Goal: Use online tool/utility

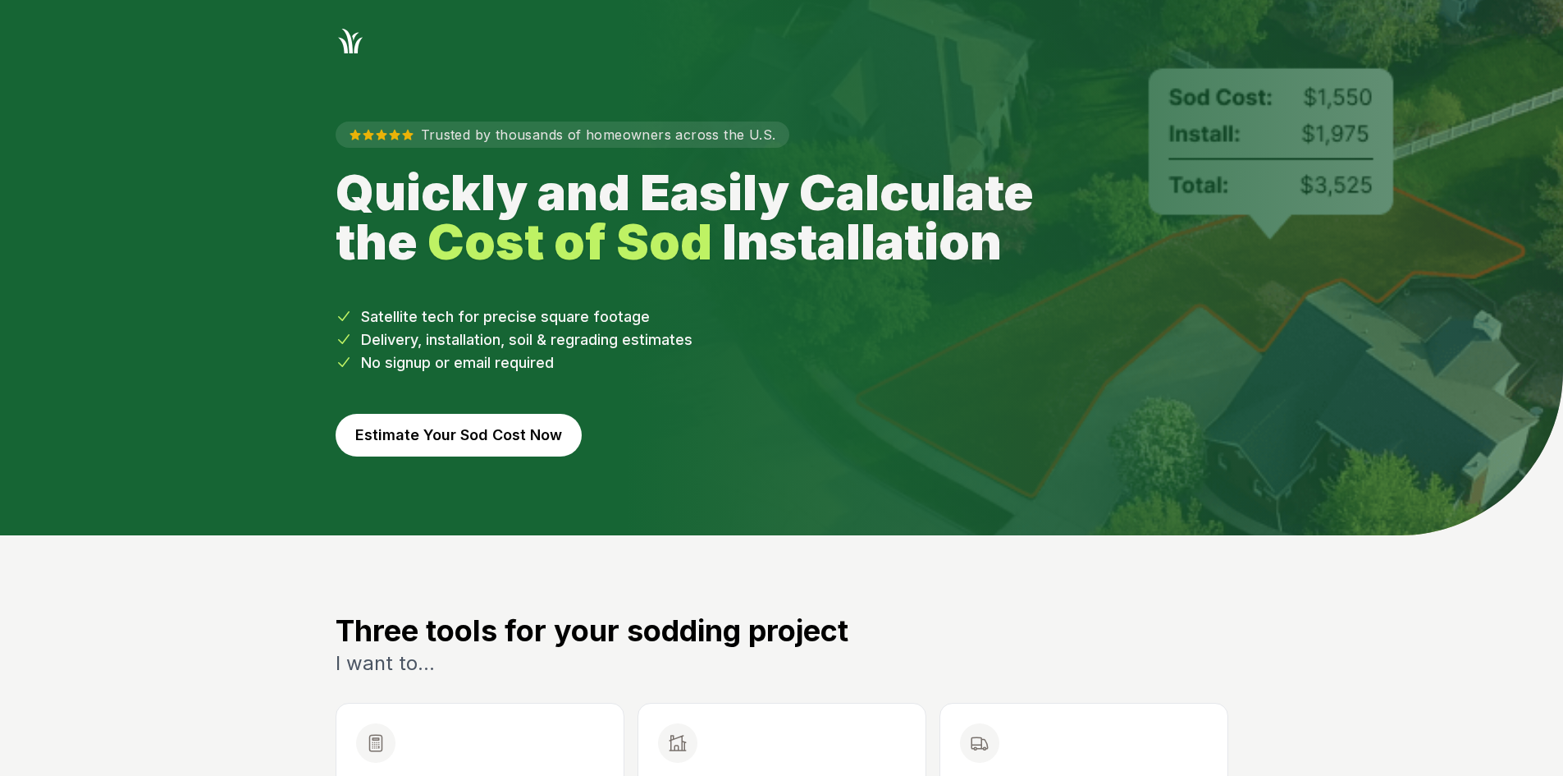
click at [407, 434] on button "Estimate Your Sod Cost Now" at bounding box center [459, 435] width 246 height 43
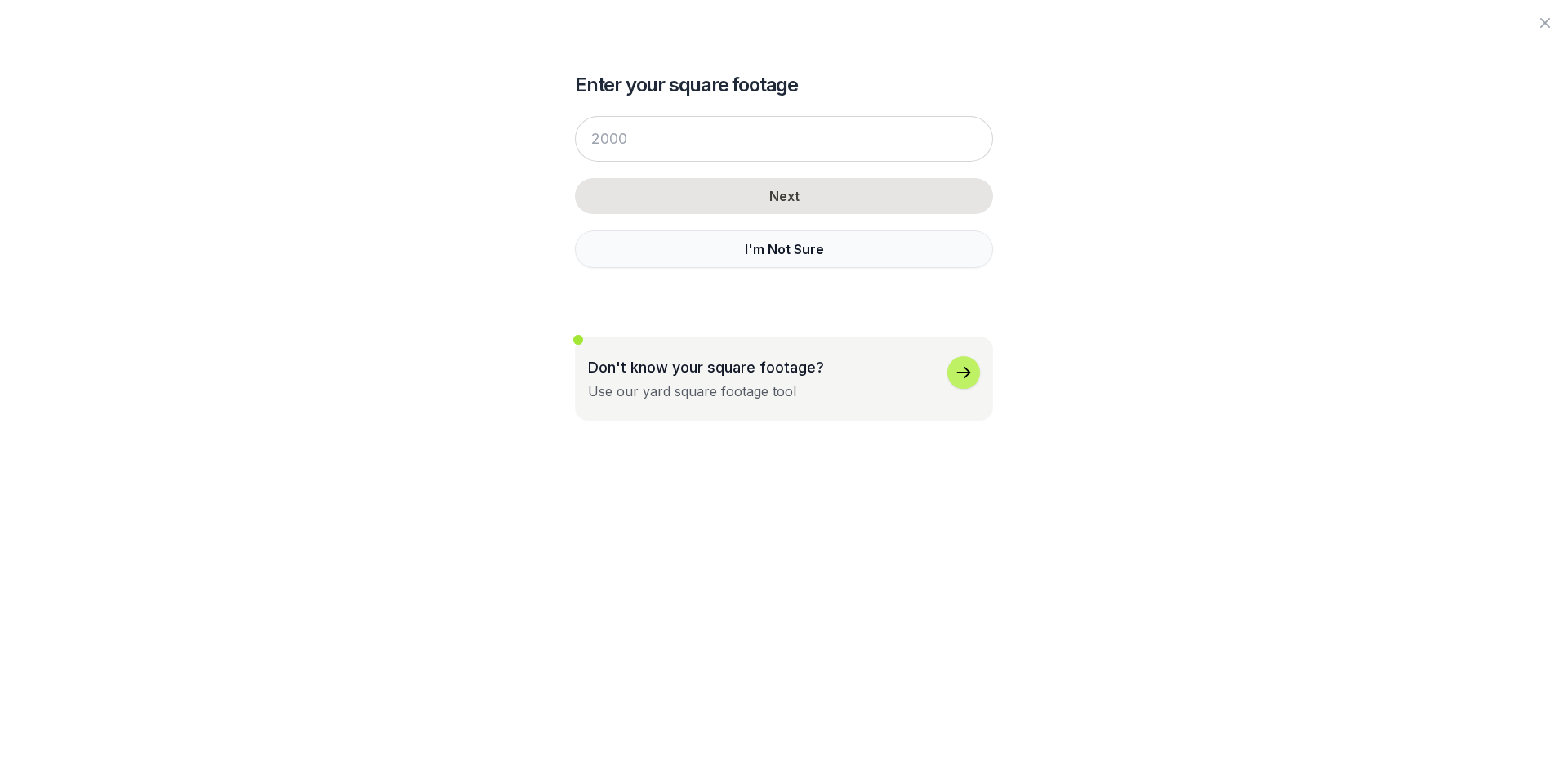
click at [642, 252] on button "I'm Not Sure" at bounding box center [784, 249] width 418 height 38
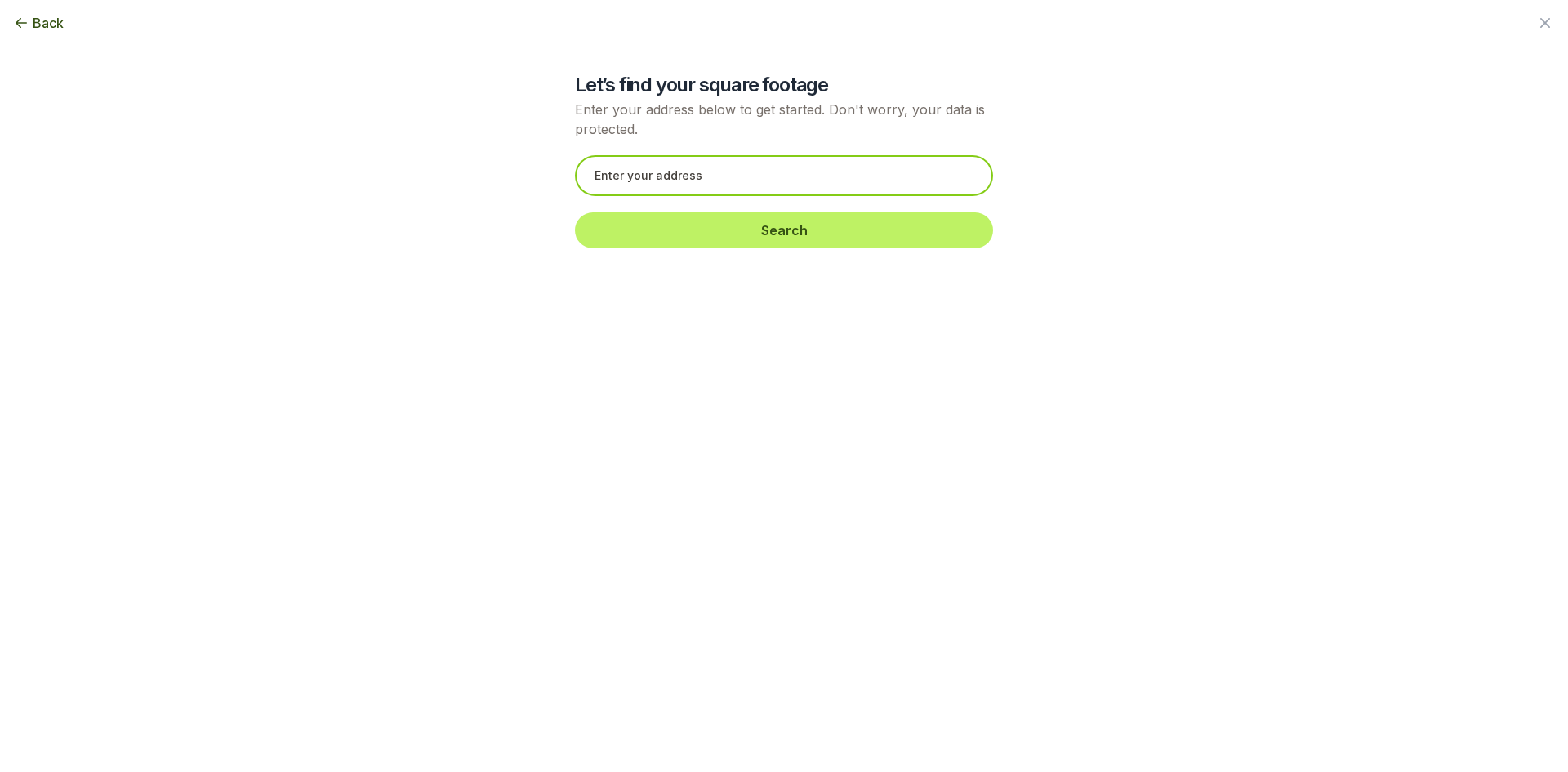
click at [641, 168] on input "text" at bounding box center [784, 175] width 418 height 41
paste input "[STREET_ADDRESS]"
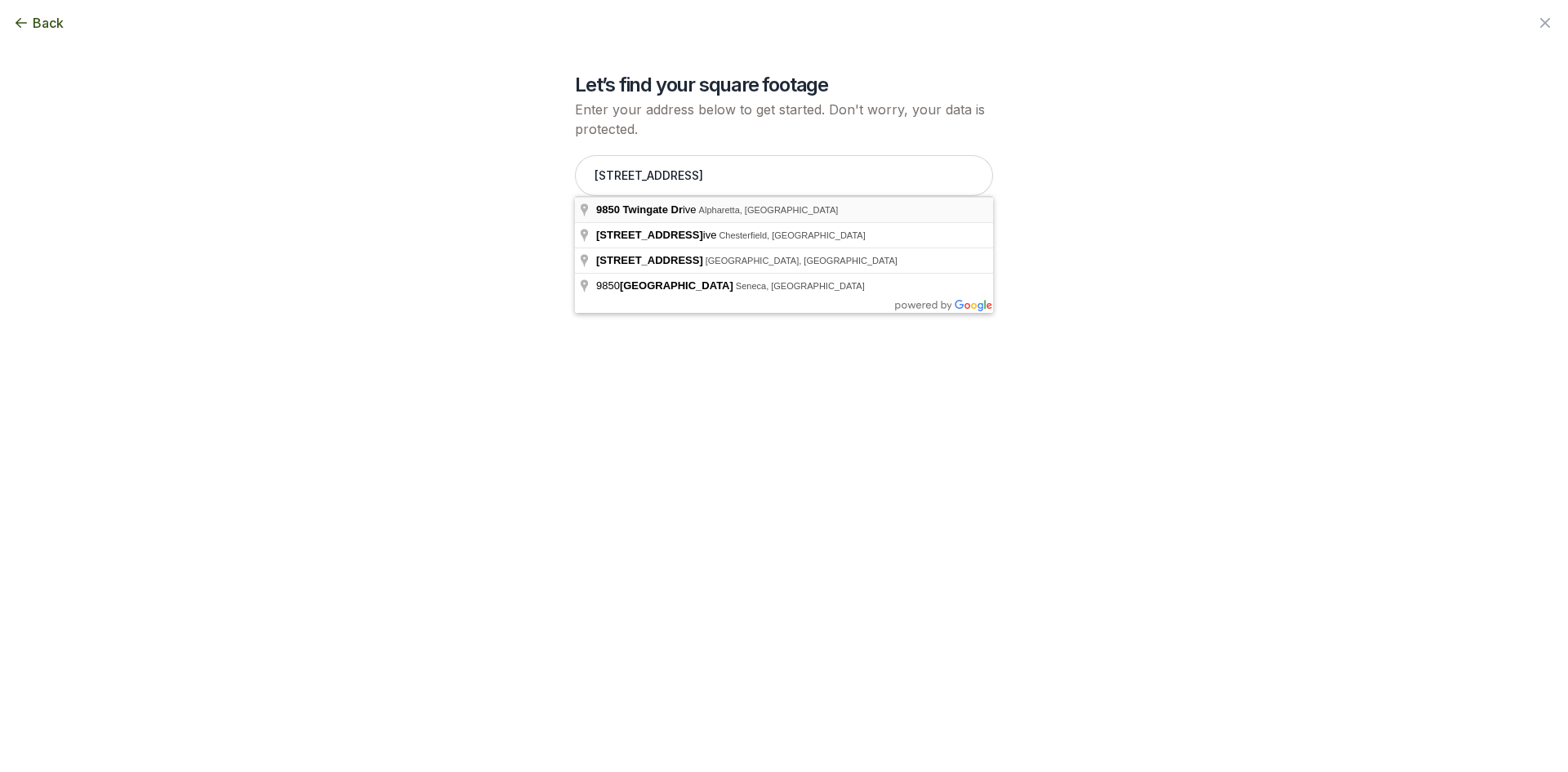
type input "[STREET_ADDRESS]"
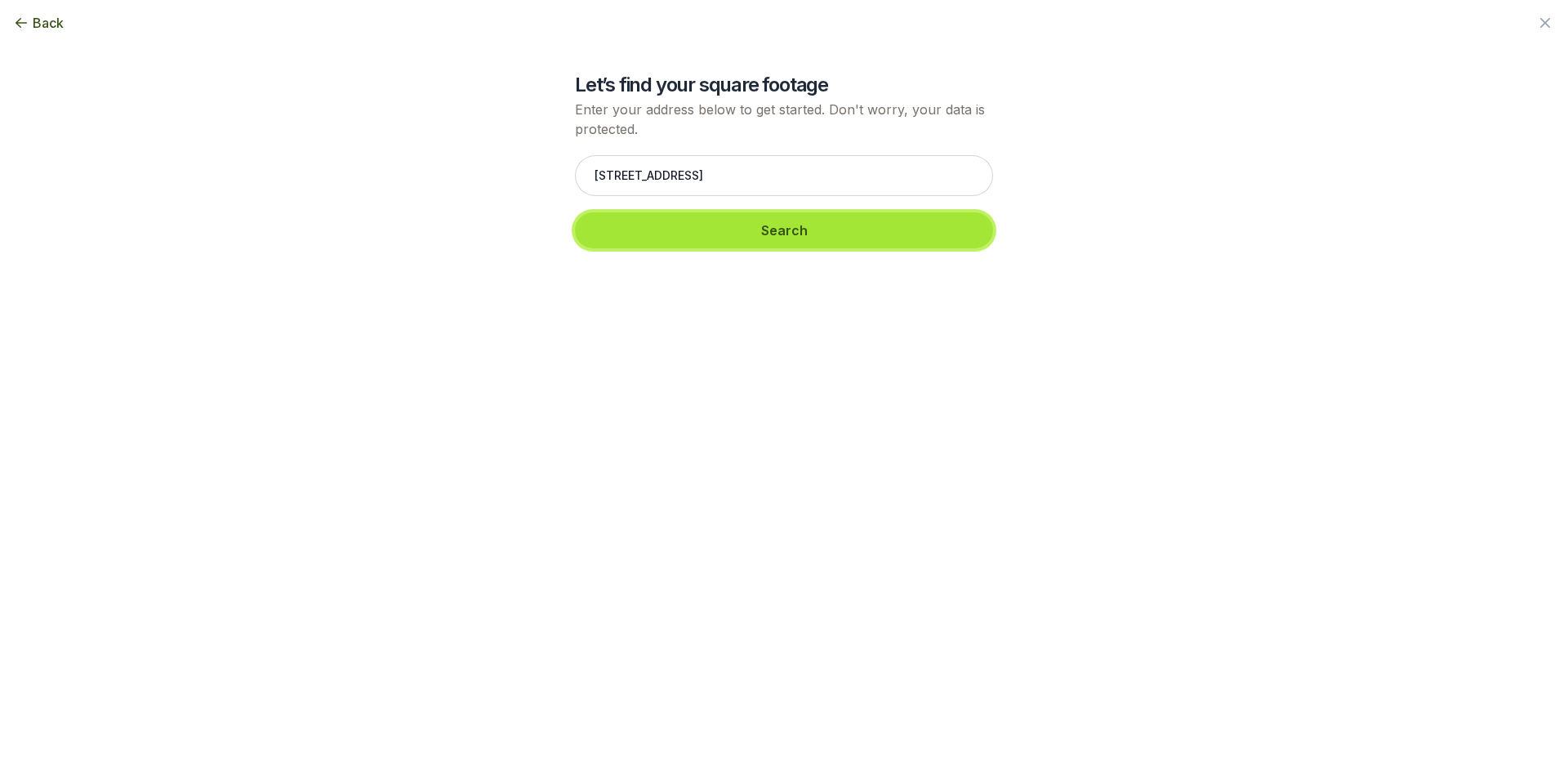
click at [663, 237] on button "Search" at bounding box center [784, 230] width 418 height 36
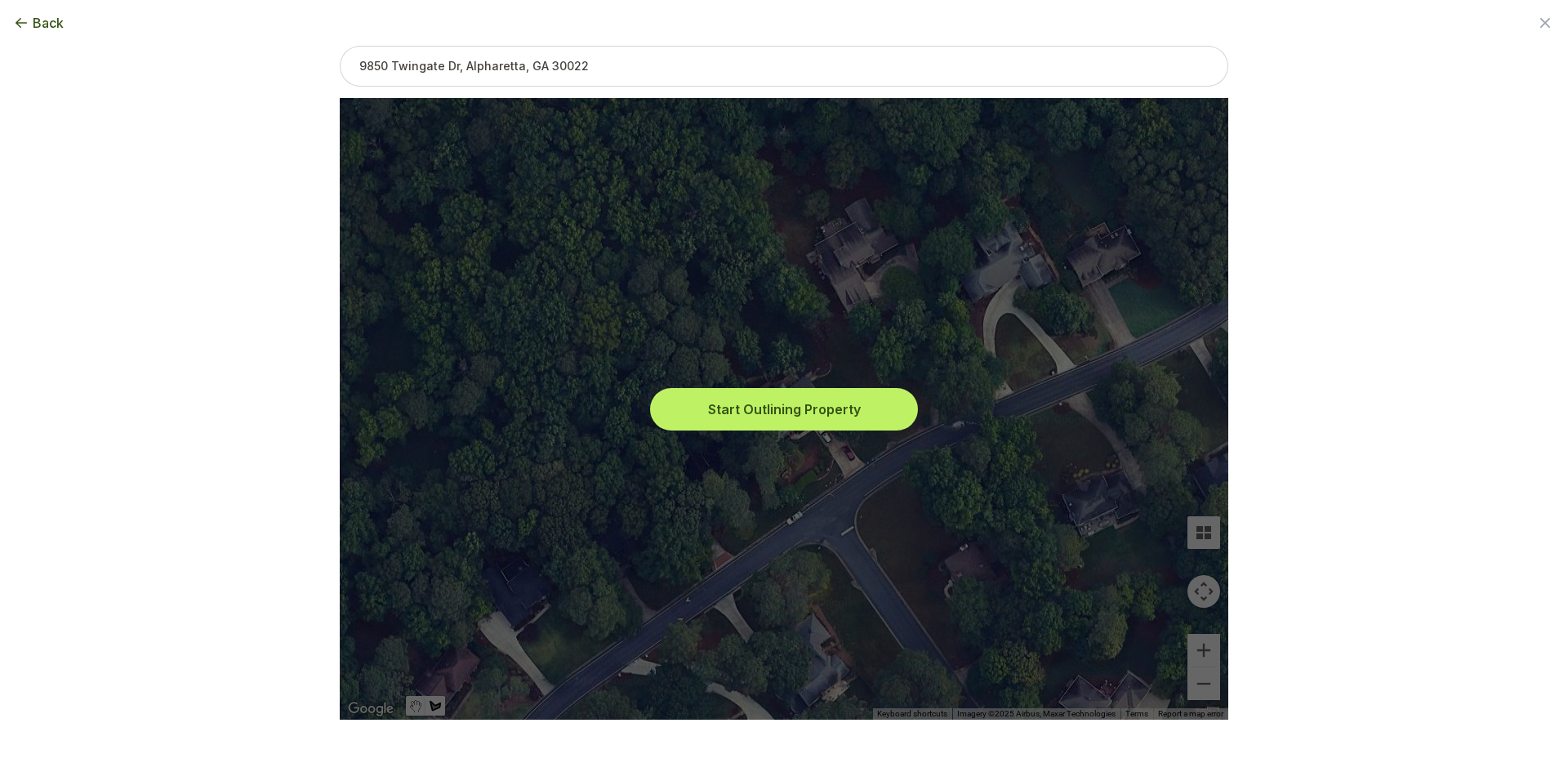
click at [784, 408] on button "Start Outlining Property" at bounding box center [784, 409] width 262 height 36
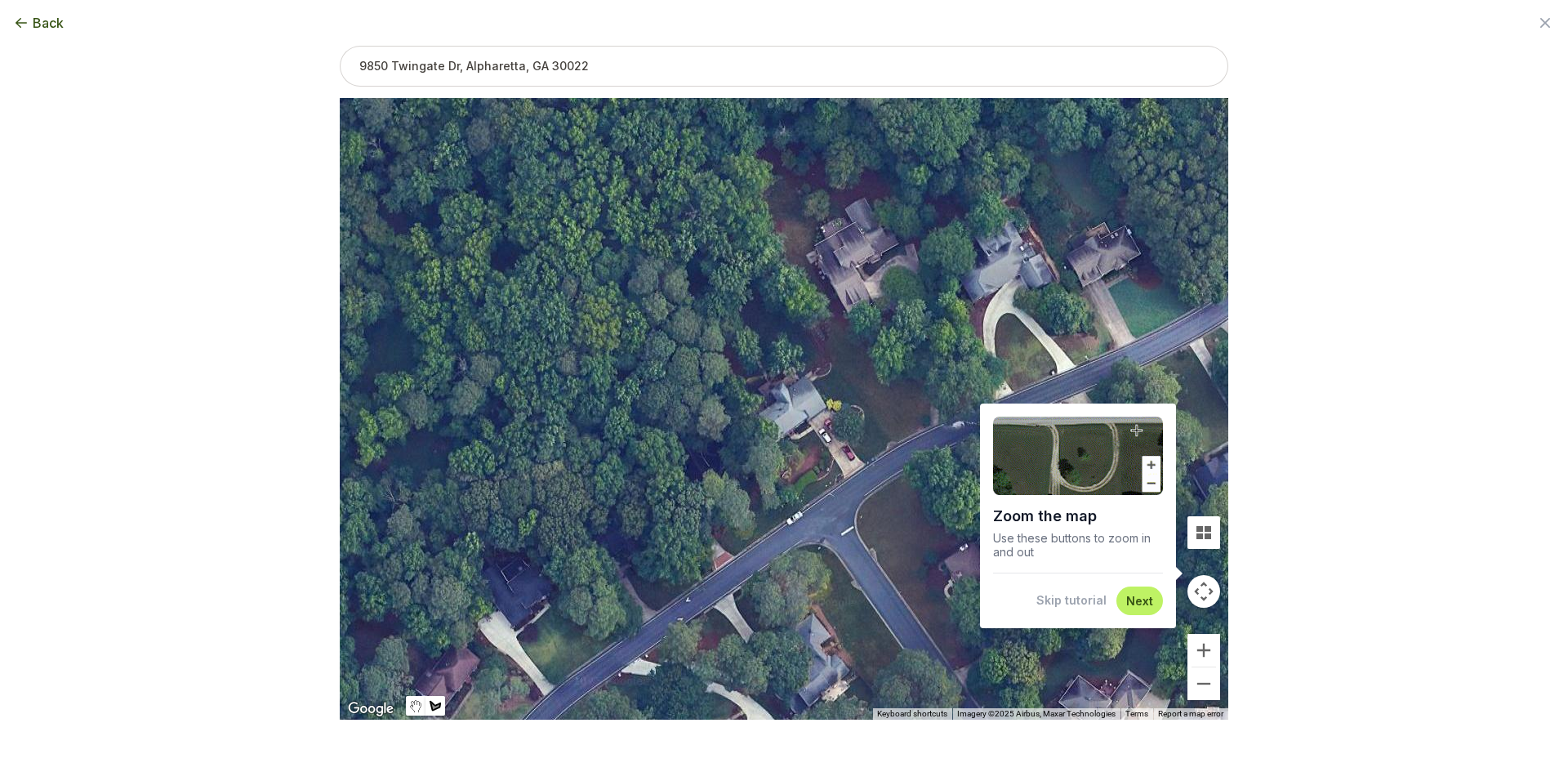
click at [1086, 603] on button "Skip tutorial" at bounding box center [1071, 600] width 71 height 16
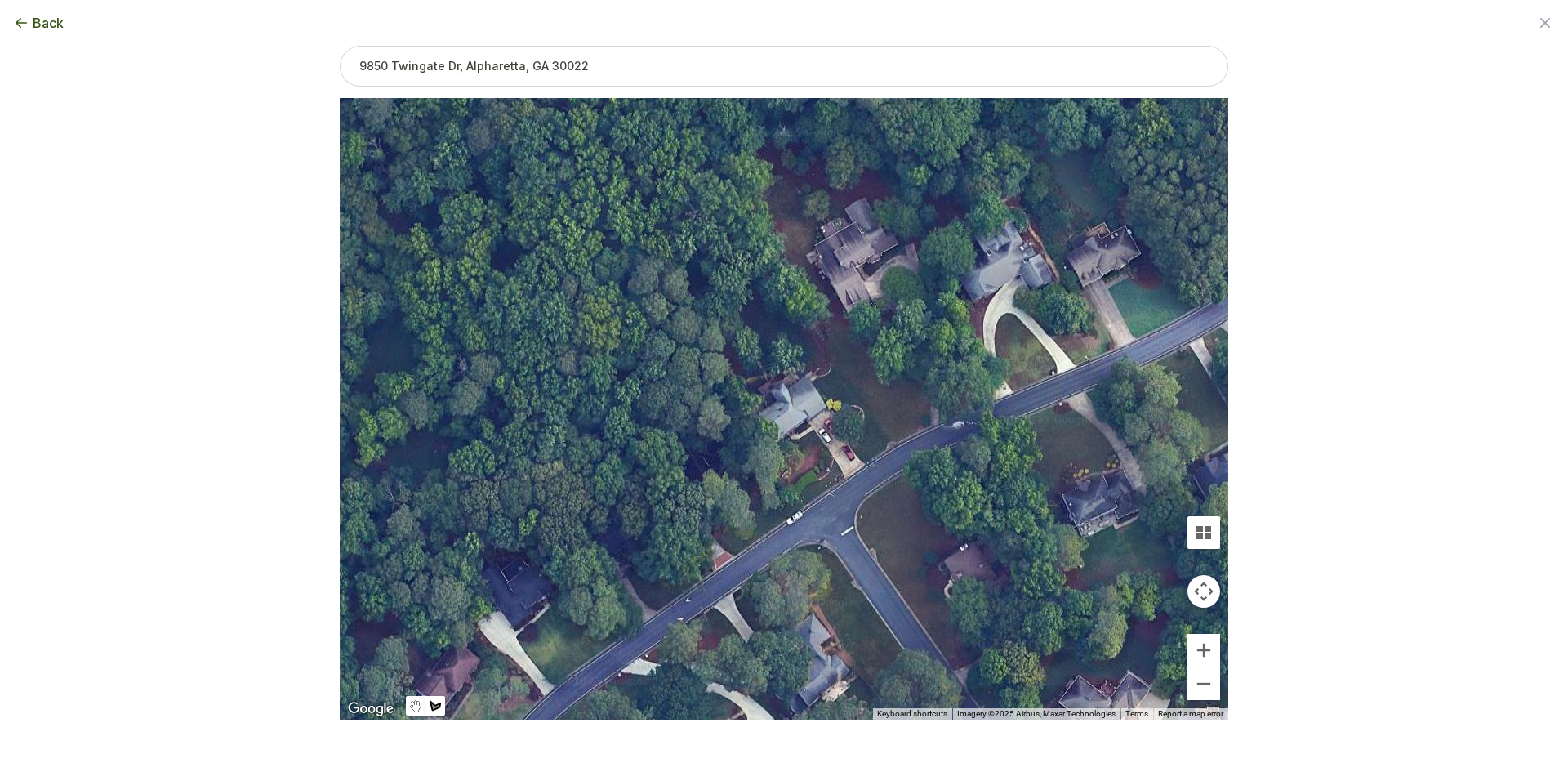
click at [1183, 643] on div at bounding box center [783, 409] width 888 height 622
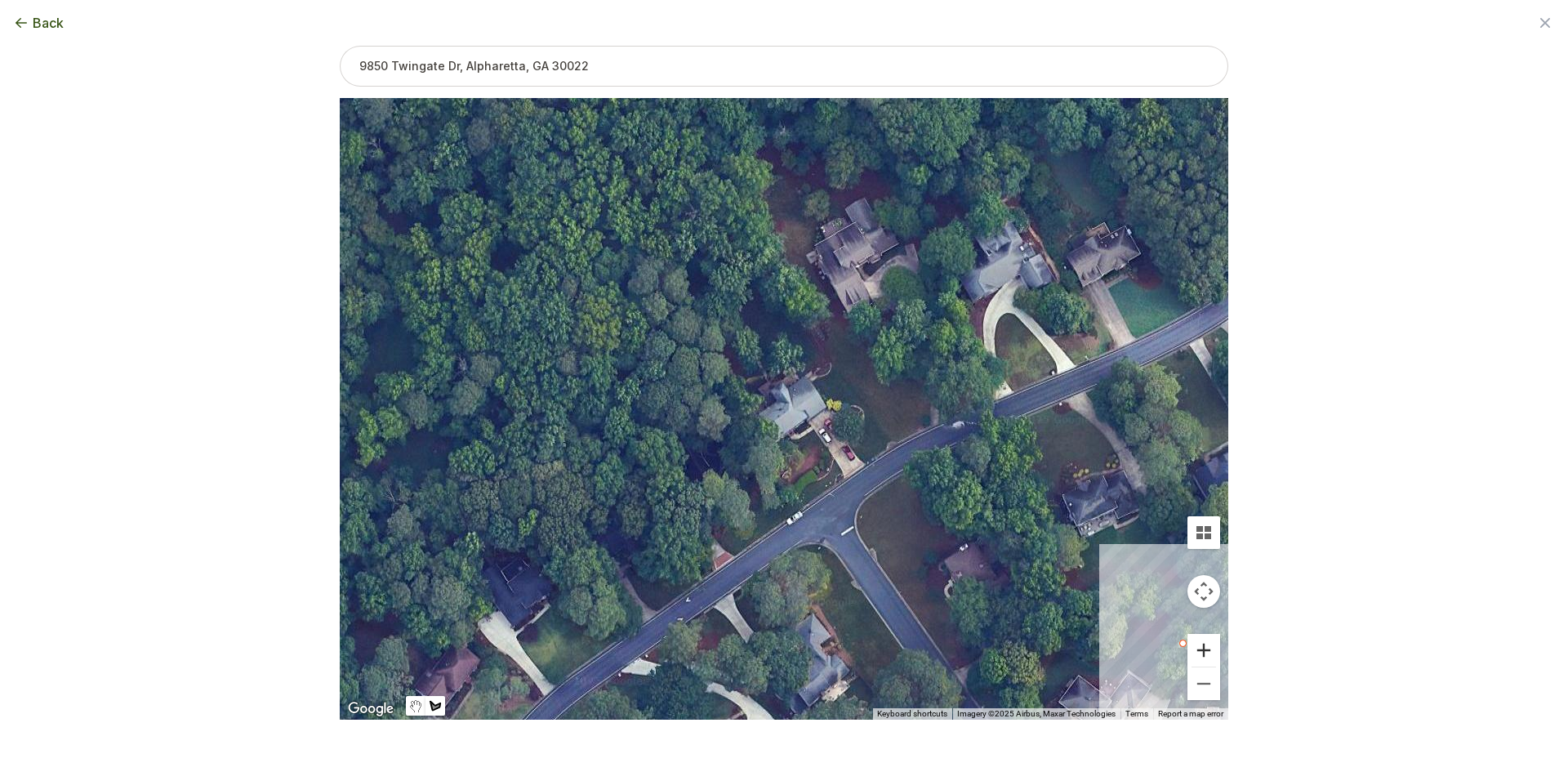
click at [1200, 648] on button "Zoom in" at bounding box center [1203, 650] width 33 height 33
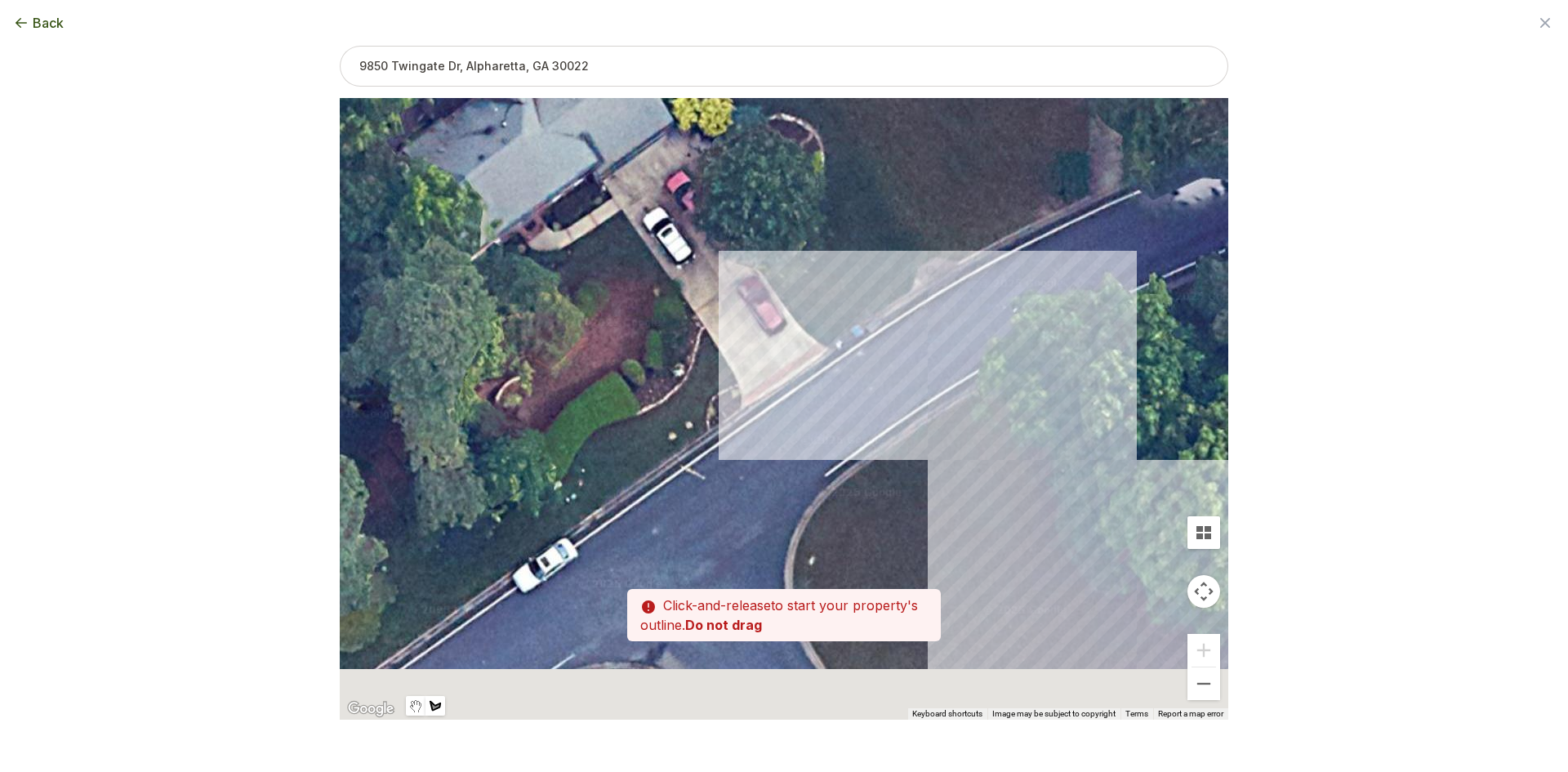
drag, startPoint x: 1138, startPoint y: 631, endPoint x: 887, endPoint y: 397, distance: 343.2
click at [810, 331] on div at bounding box center [783, 409] width 888 height 622
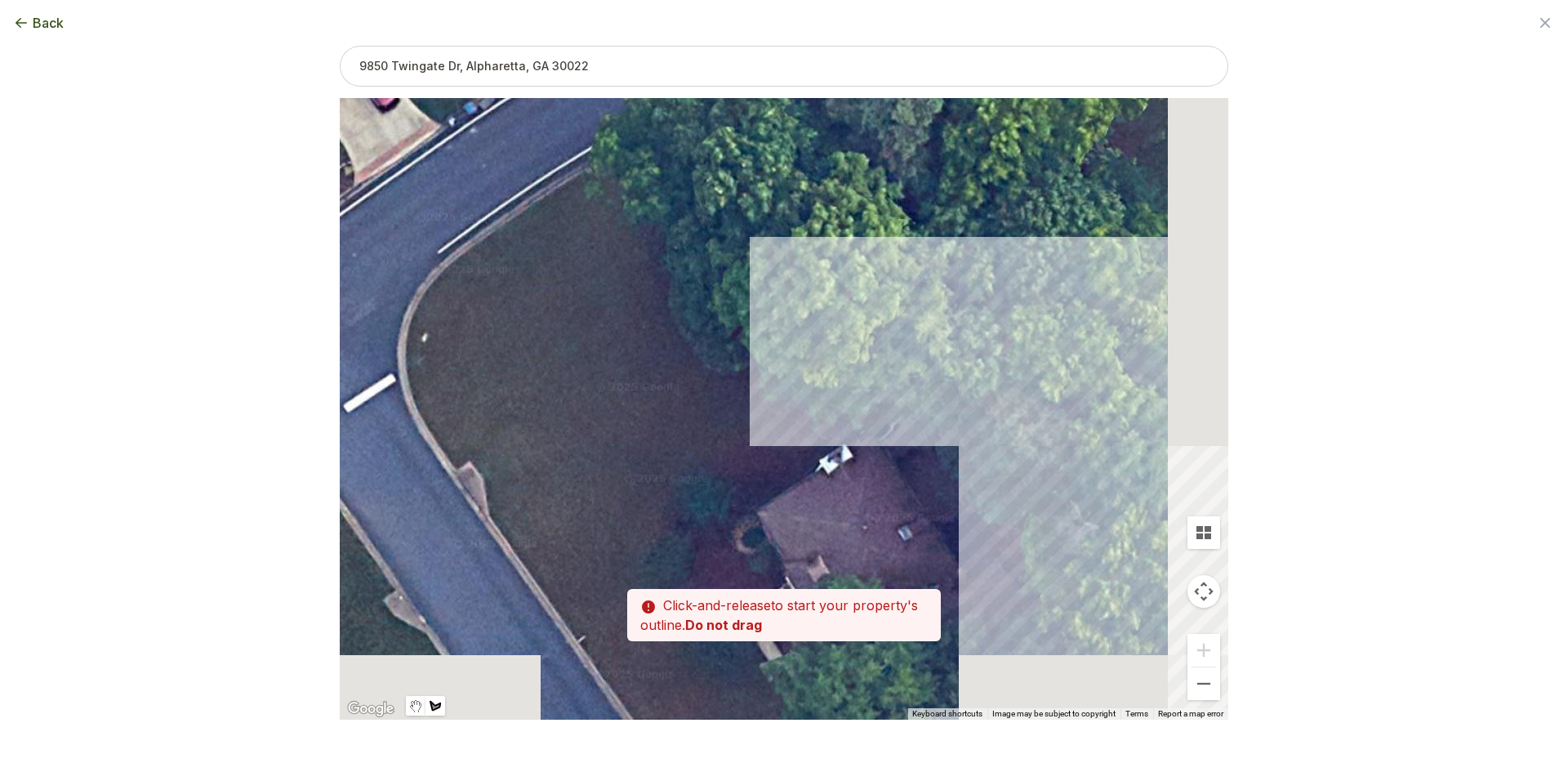
drag, startPoint x: 1076, startPoint y: 501, endPoint x: 968, endPoint y: 421, distance: 134.4
click at [840, 352] on div at bounding box center [783, 409] width 888 height 622
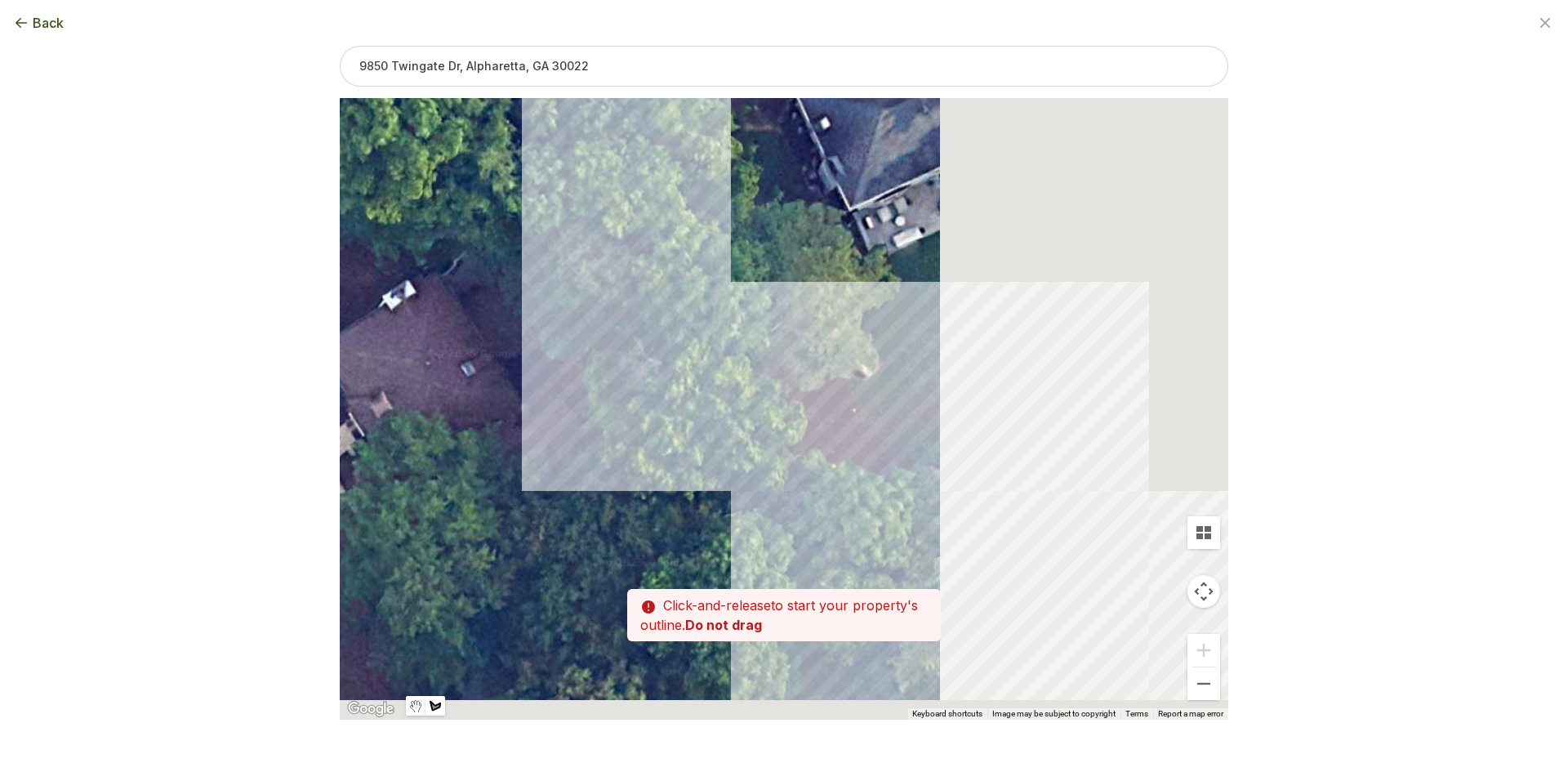
drag, startPoint x: 991, startPoint y: 431, endPoint x: 599, endPoint y: 280, distance: 420.1
click at [599, 280] on div at bounding box center [783, 409] width 888 height 622
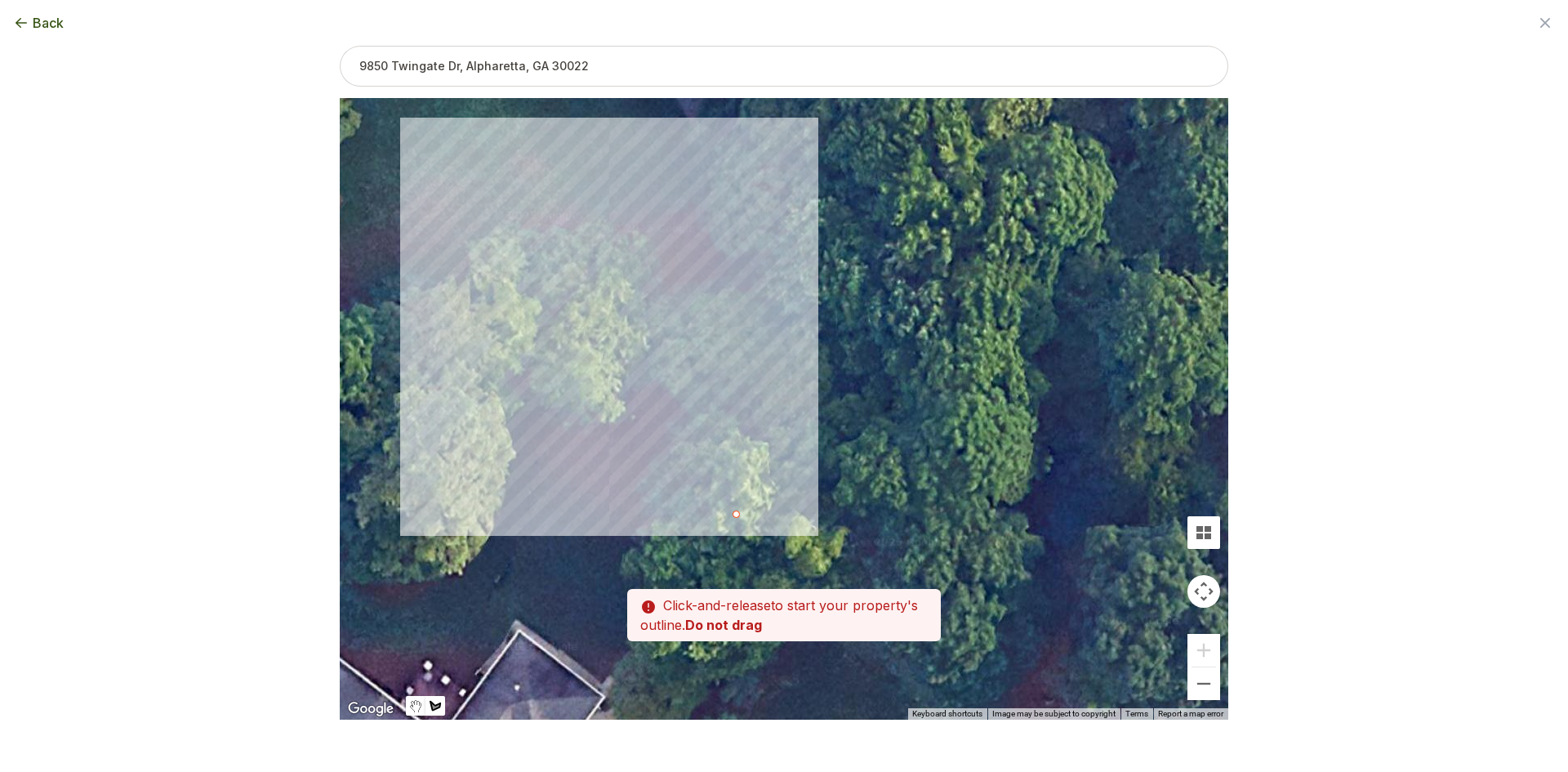
drag, startPoint x: 924, startPoint y: 410, endPoint x: 602, endPoint y: 309, distance: 337.5
click at [603, 309] on div at bounding box center [783, 409] width 888 height 622
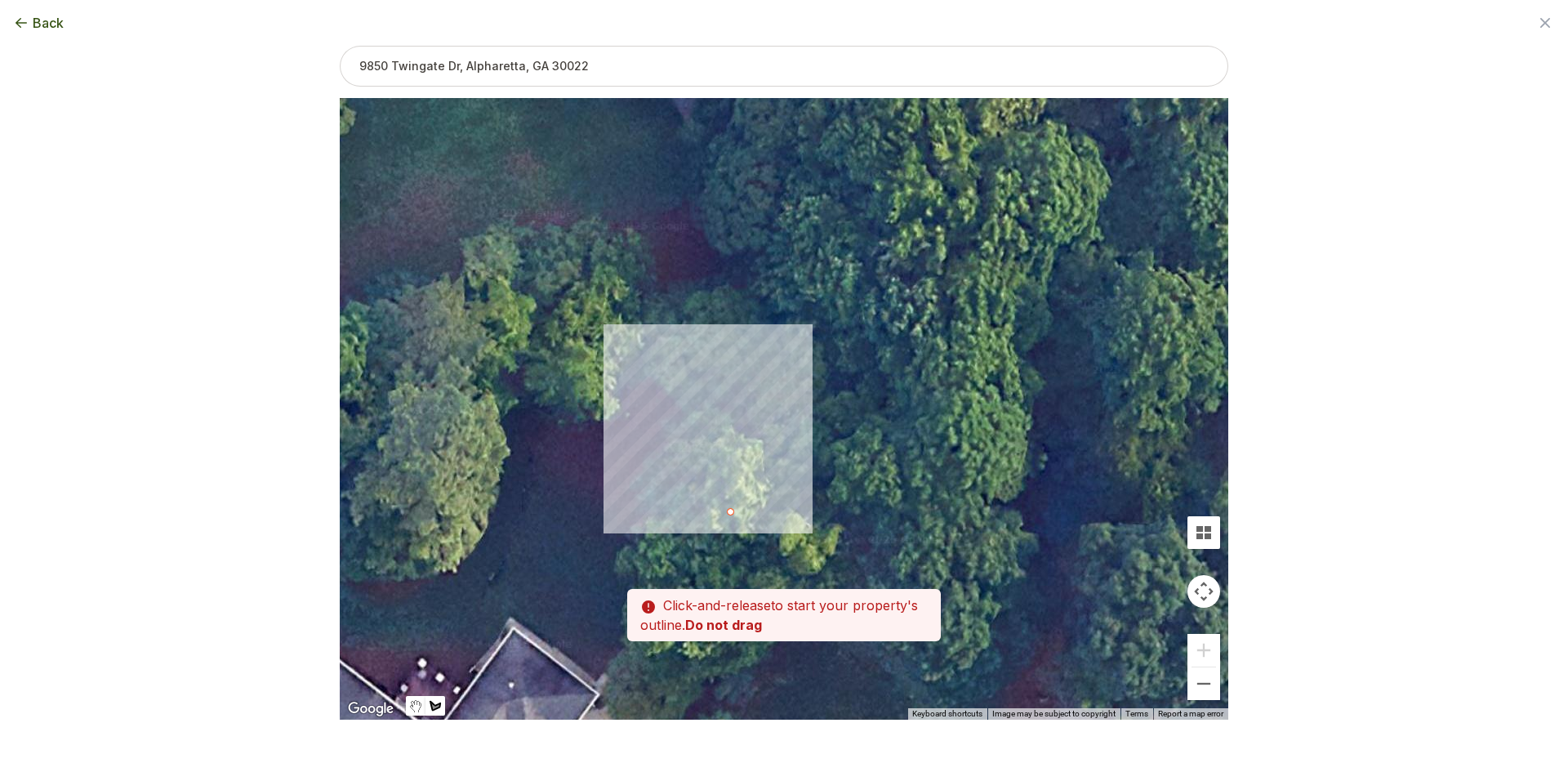
click at [672, 371] on div at bounding box center [783, 408] width 888 height 622
click at [788, 459] on div at bounding box center [783, 408] width 888 height 622
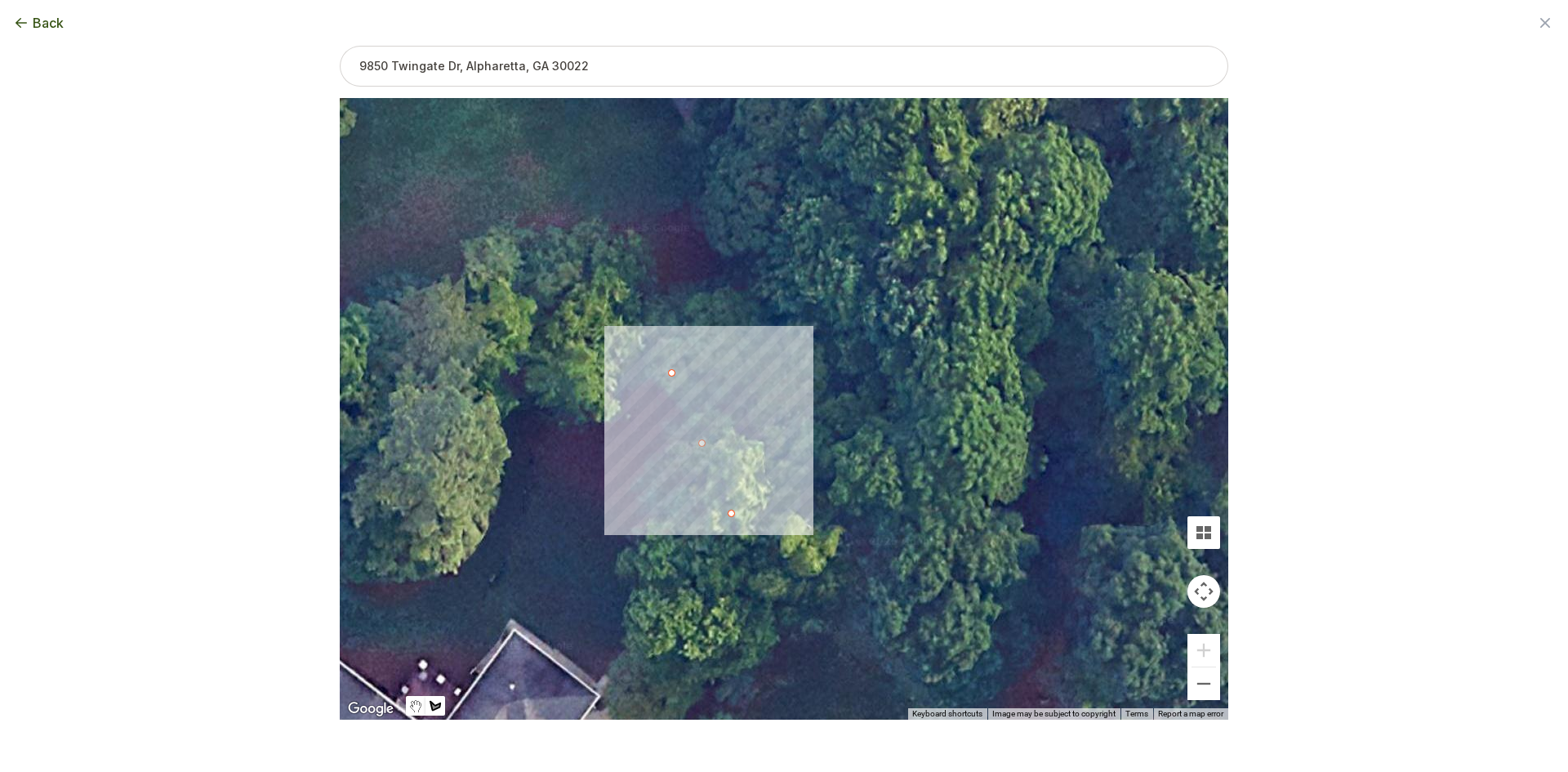
click at [743, 508] on div at bounding box center [783, 408] width 888 height 622
click at [731, 513] on div at bounding box center [783, 408] width 888 height 622
click at [729, 412] on button "Close" at bounding box center [719, 424] width 39 height 39
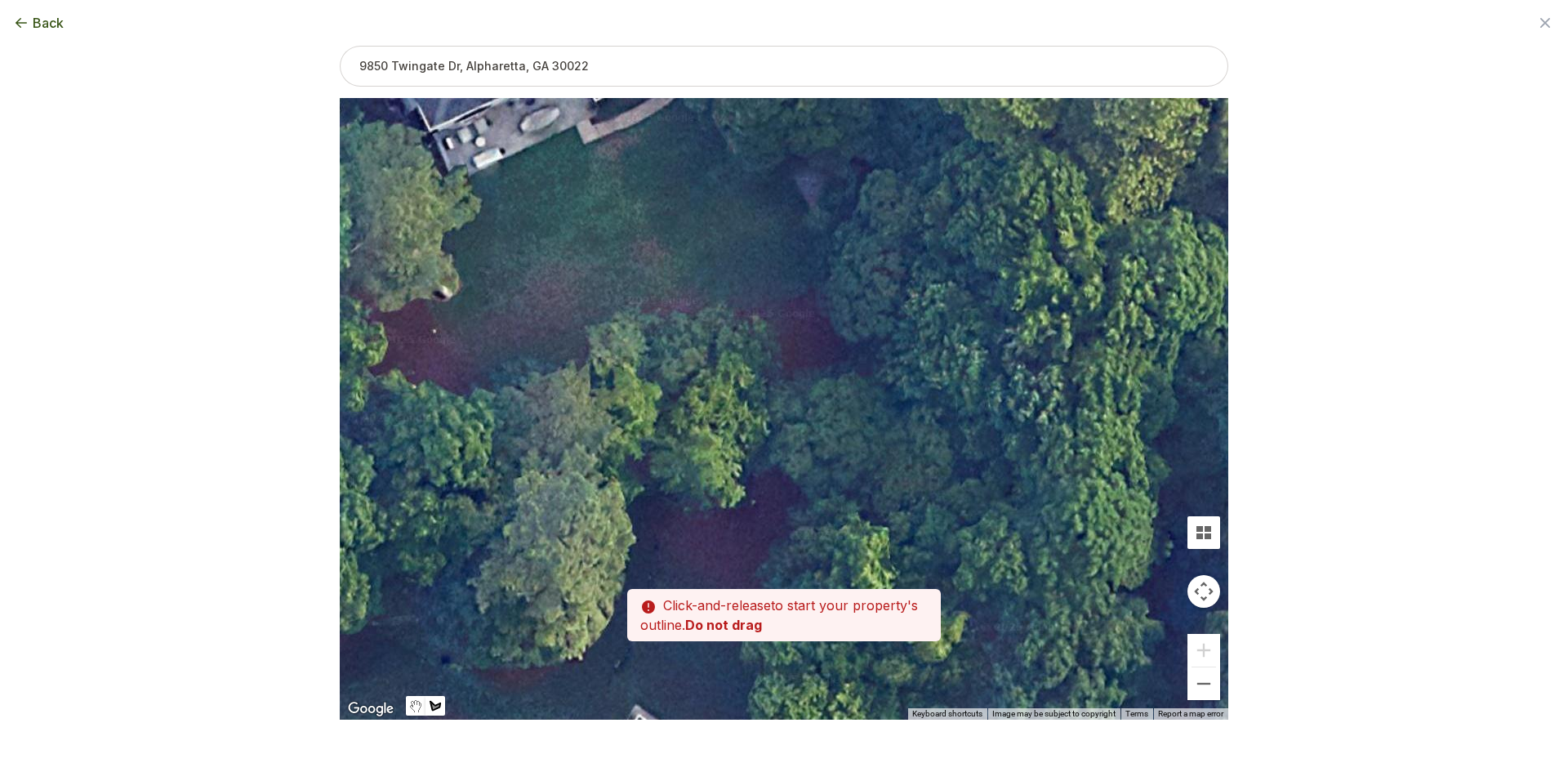
drag, startPoint x: 576, startPoint y: 352, endPoint x: 1036, endPoint y: 602, distance: 523.5
click at [1009, 591] on div at bounding box center [783, 408] width 888 height 622
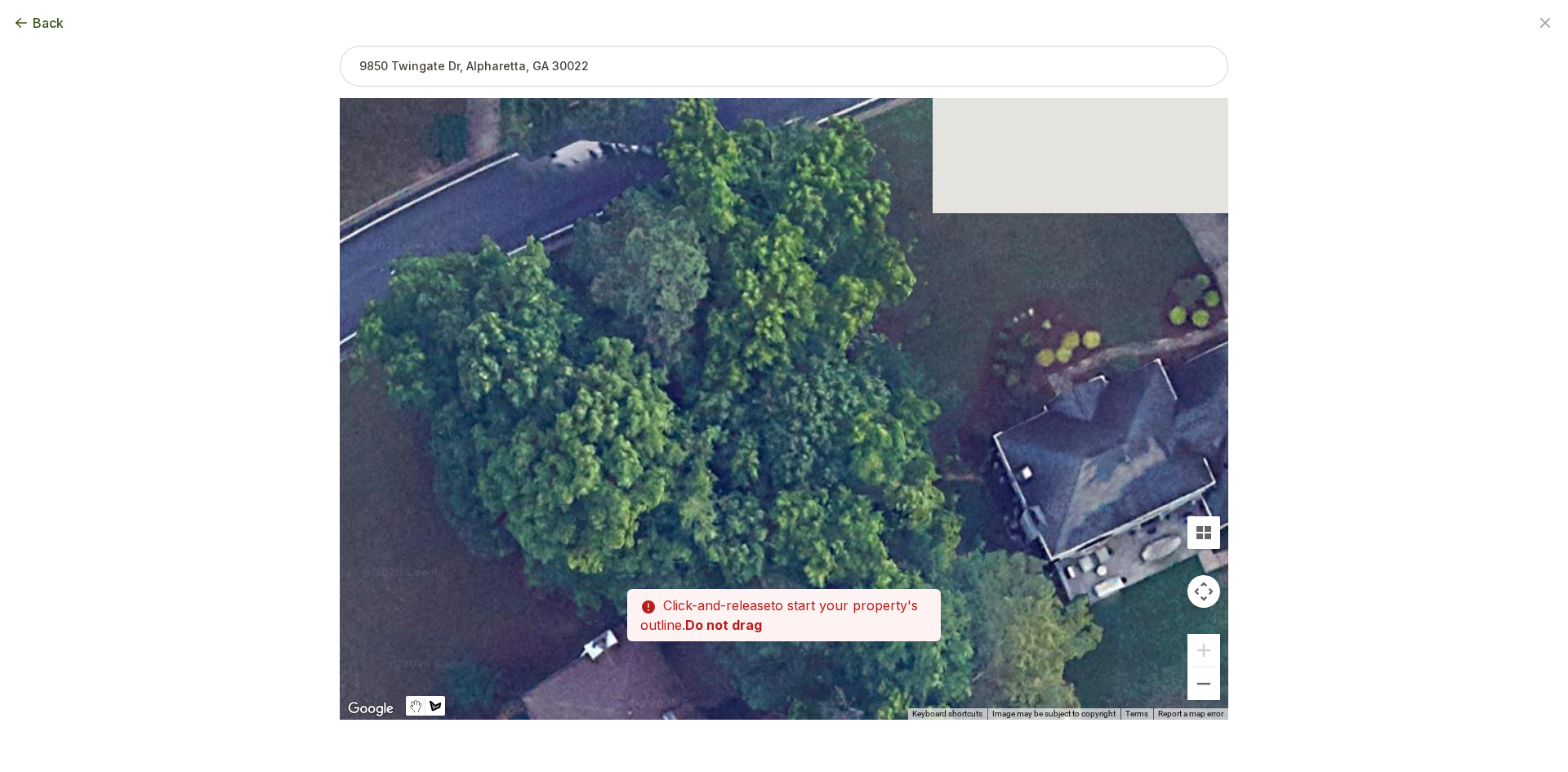
drag, startPoint x: 663, startPoint y: 378, endPoint x: 686, endPoint y: 420, distance: 47.9
click at [896, 658] on div at bounding box center [783, 408] width 888 height 622
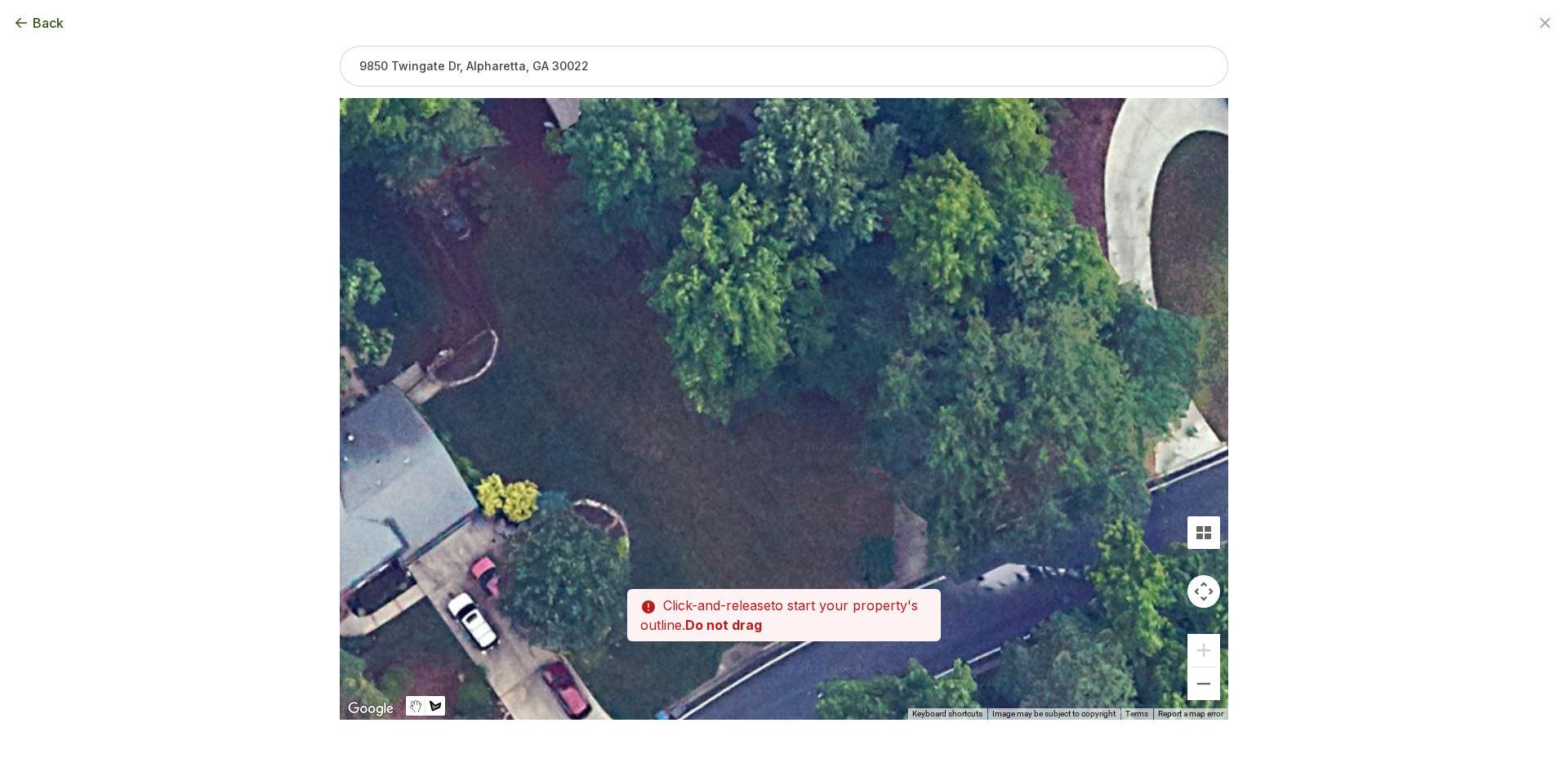
drag, startPoint x: 613, startPoint y: 344, endPoint x: 882, endPoint y: 602, distance: 372.7
click at [887, 610] on div "Zoom the map Use these buttons to zoom in and out Skip tutorial Next ← Move lef…" at bounding box center [783, 356] width 888 height 622
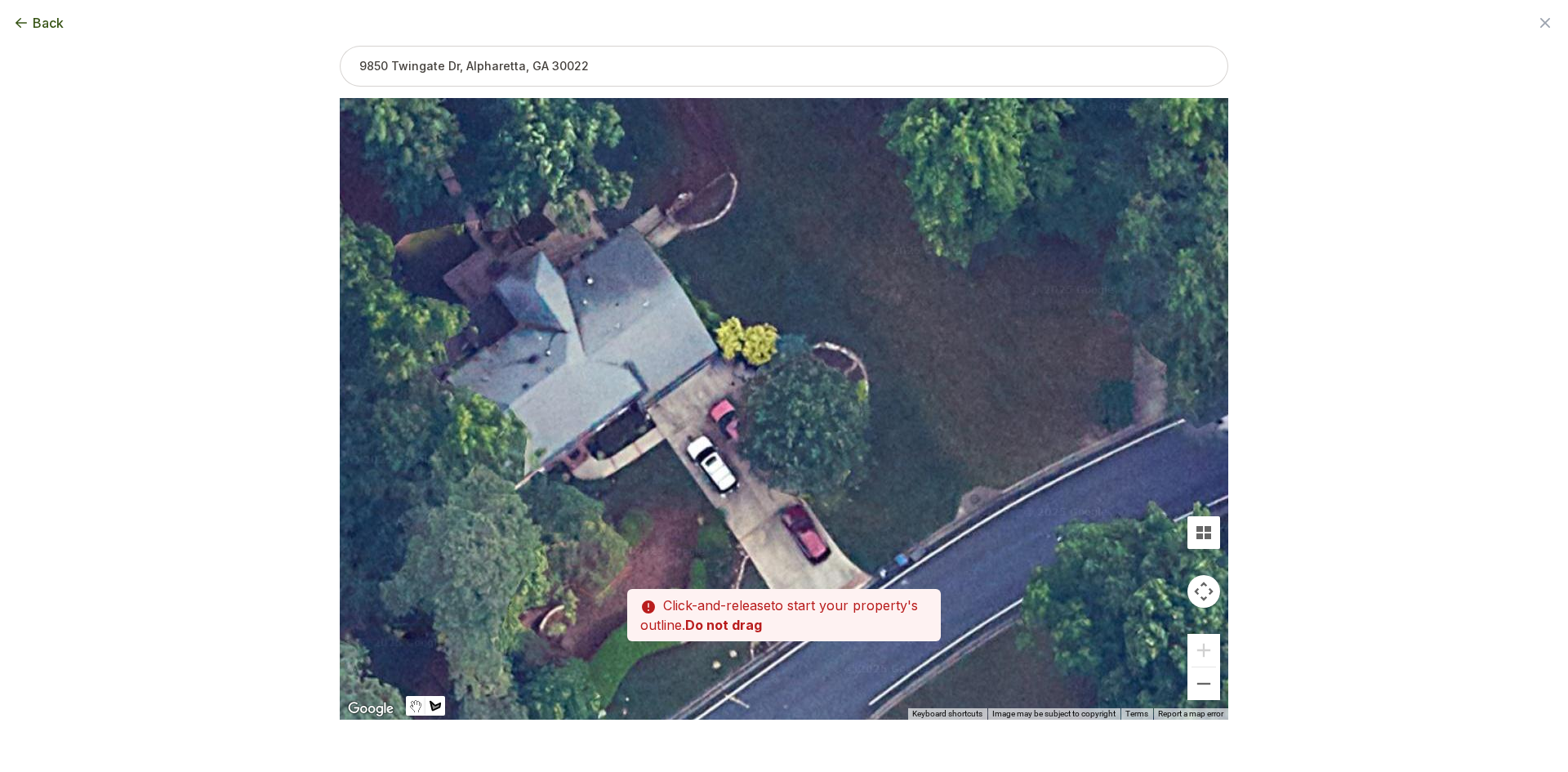
drag, startPoint x: 607, startPoint y: 452, endPoint x: 780, endPoint y: 412, distance: 177.6
click at [871, 295] on div at bounding box center [783, 408] width 888 height 622
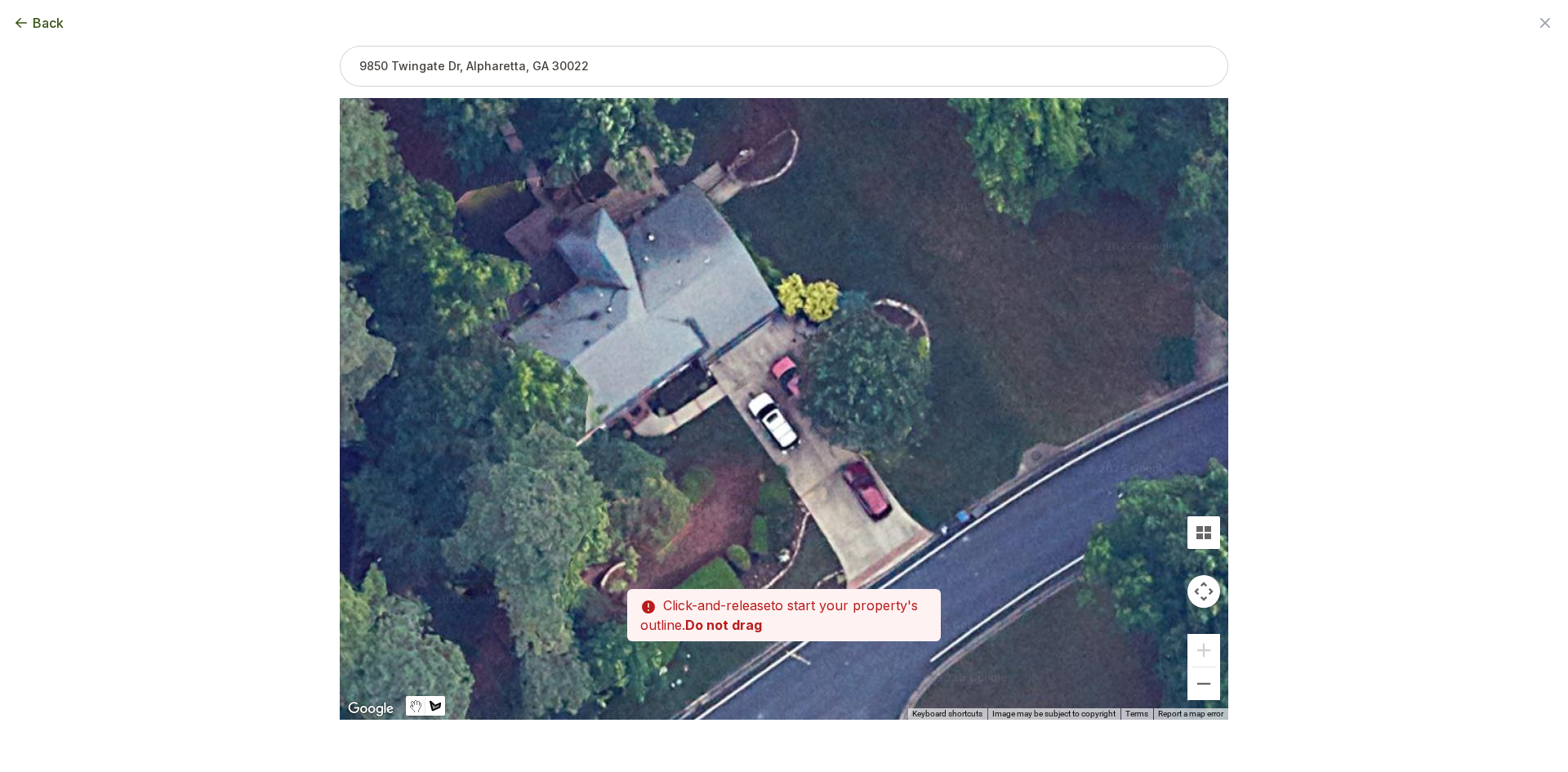
drag, startPoint x: 778, startPoint y: 423, endPoint x: 831, endPoint y: 387, distance: 64.1
click at [831, 387] on div at bounding box center [783, 409] width 888 height 622
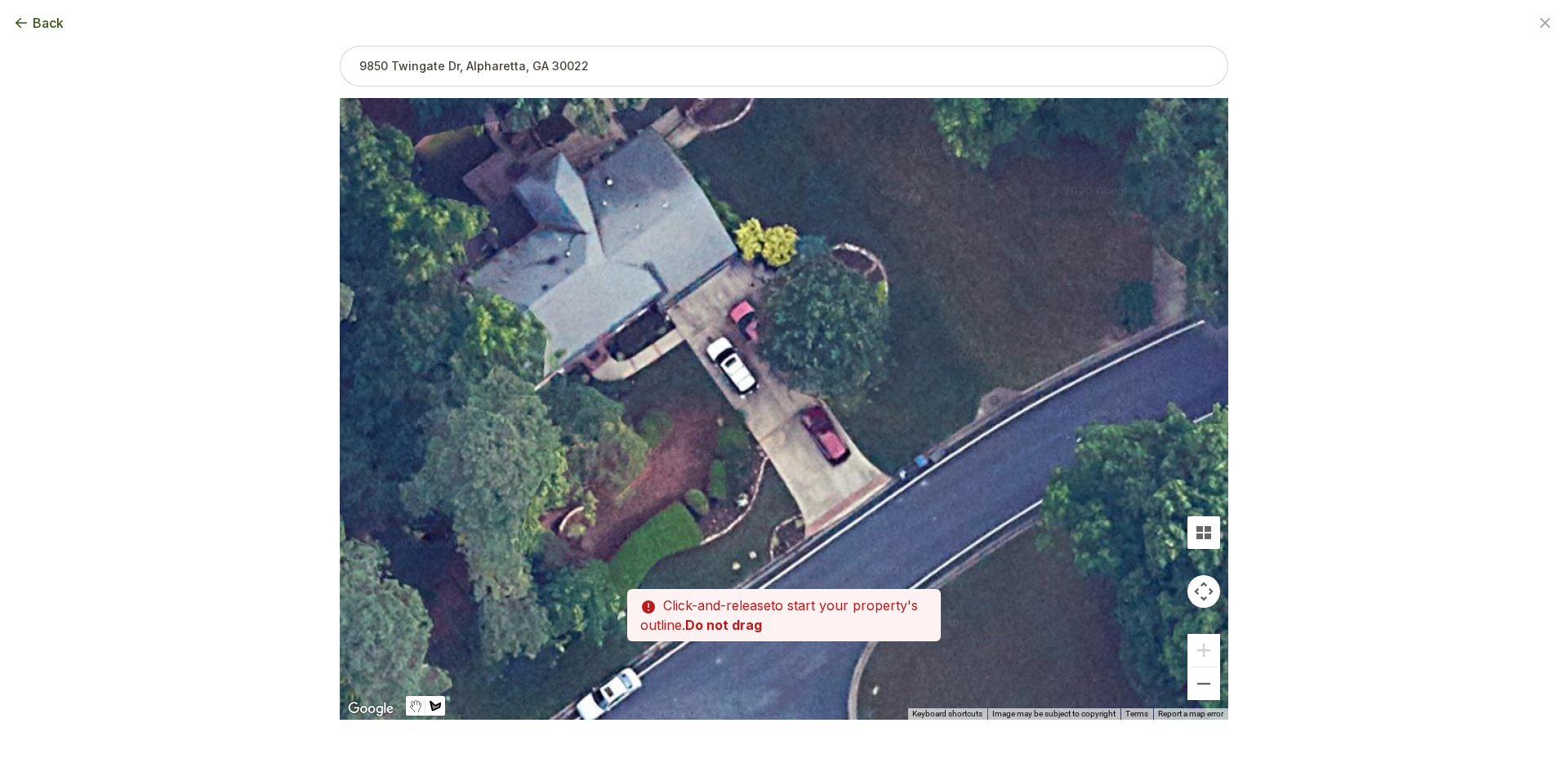
drag, startPoint x: 840, startPoint y: 505, endPoint x: 794, endPoint y: 440, distance: 79.6
click at [794, 444] on div at bounding box center [783, 409] width 888 height 622
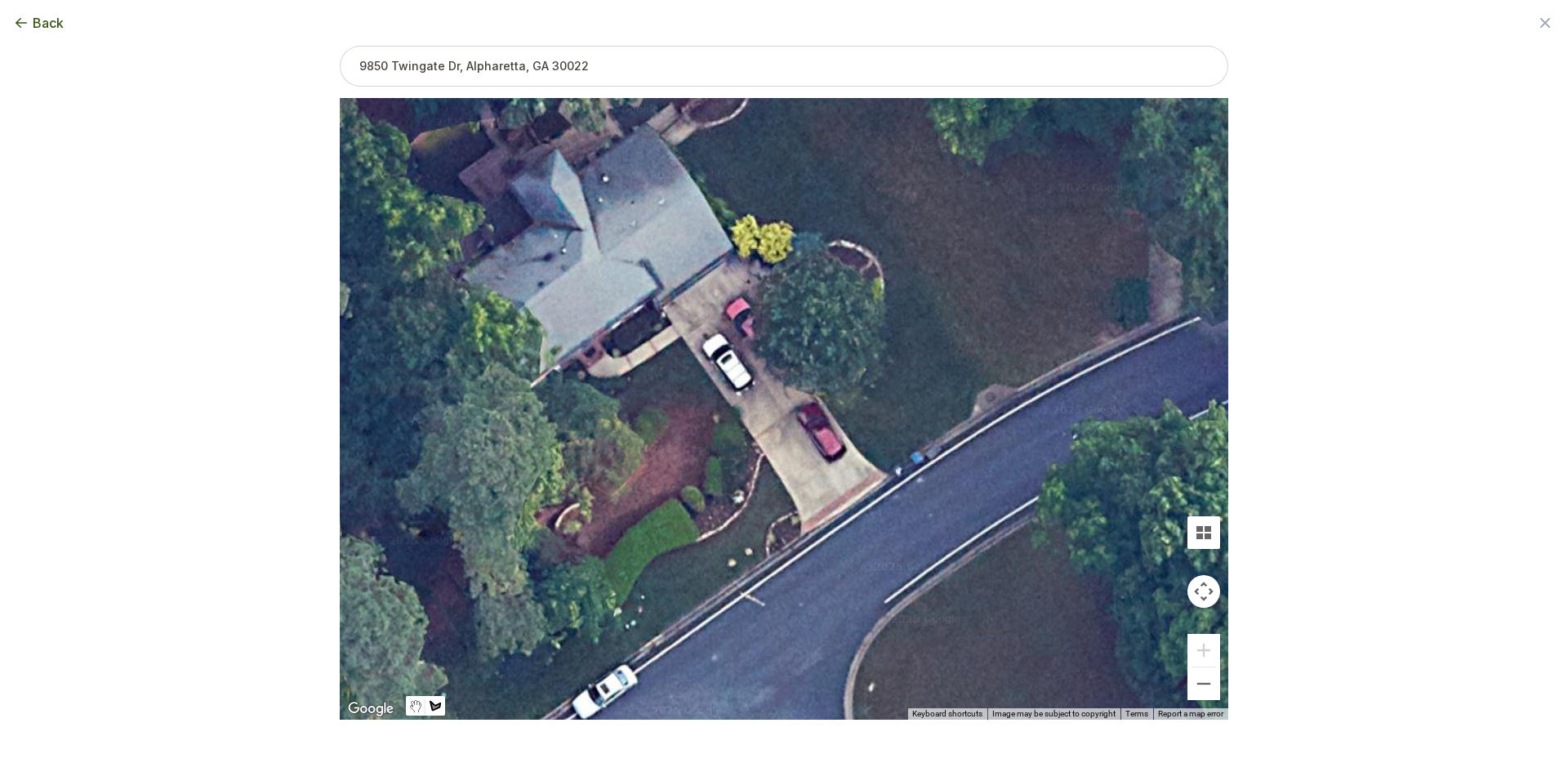
click at [819, 394] on div at bounding box center [783, 409] width 888 height 622
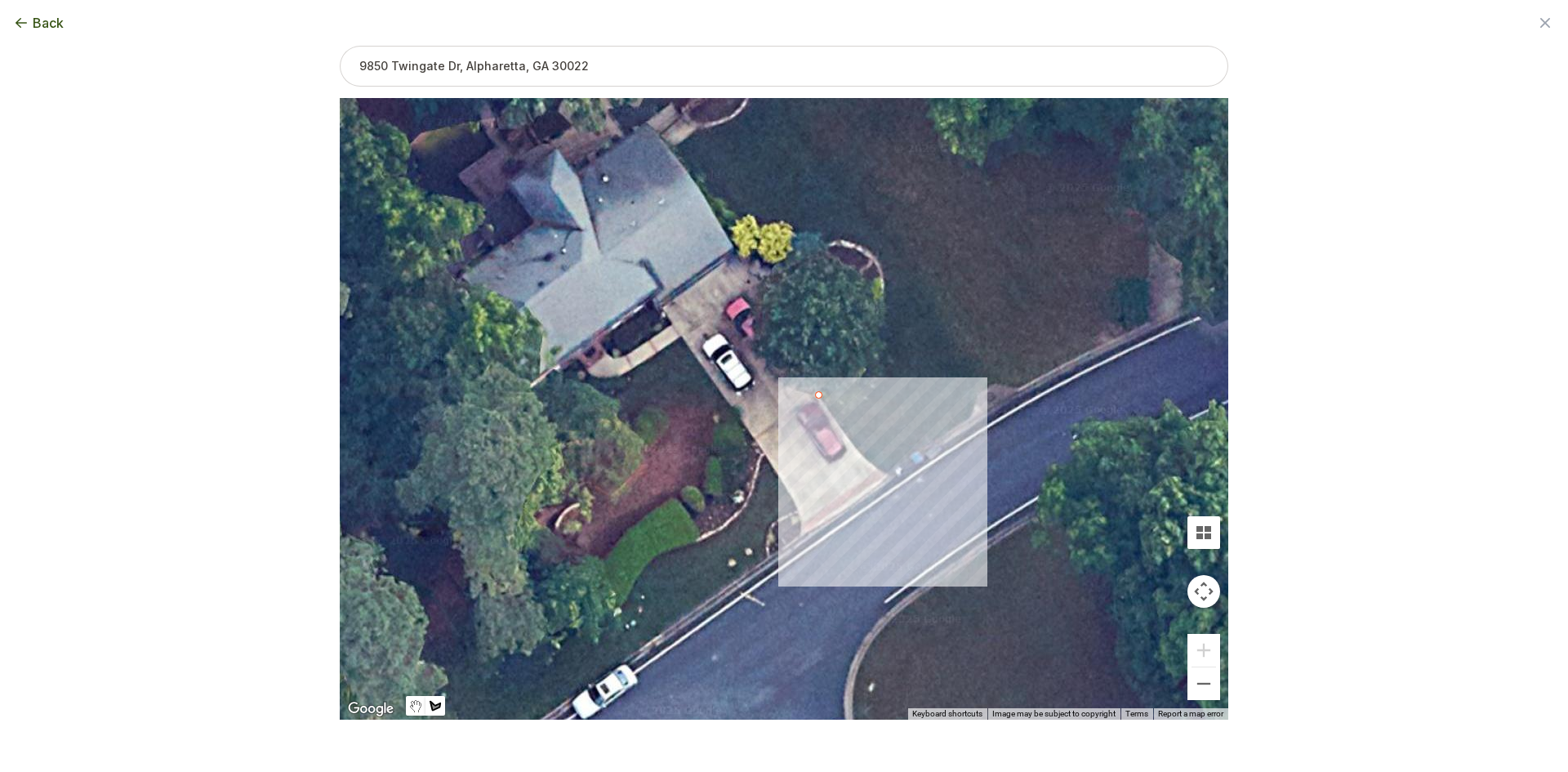
click at [839, 426] on div at bounding box center [783, 409] width 888 height 622
click at [856, 450] on div at bounding box center [783, 409] width 888 height 622
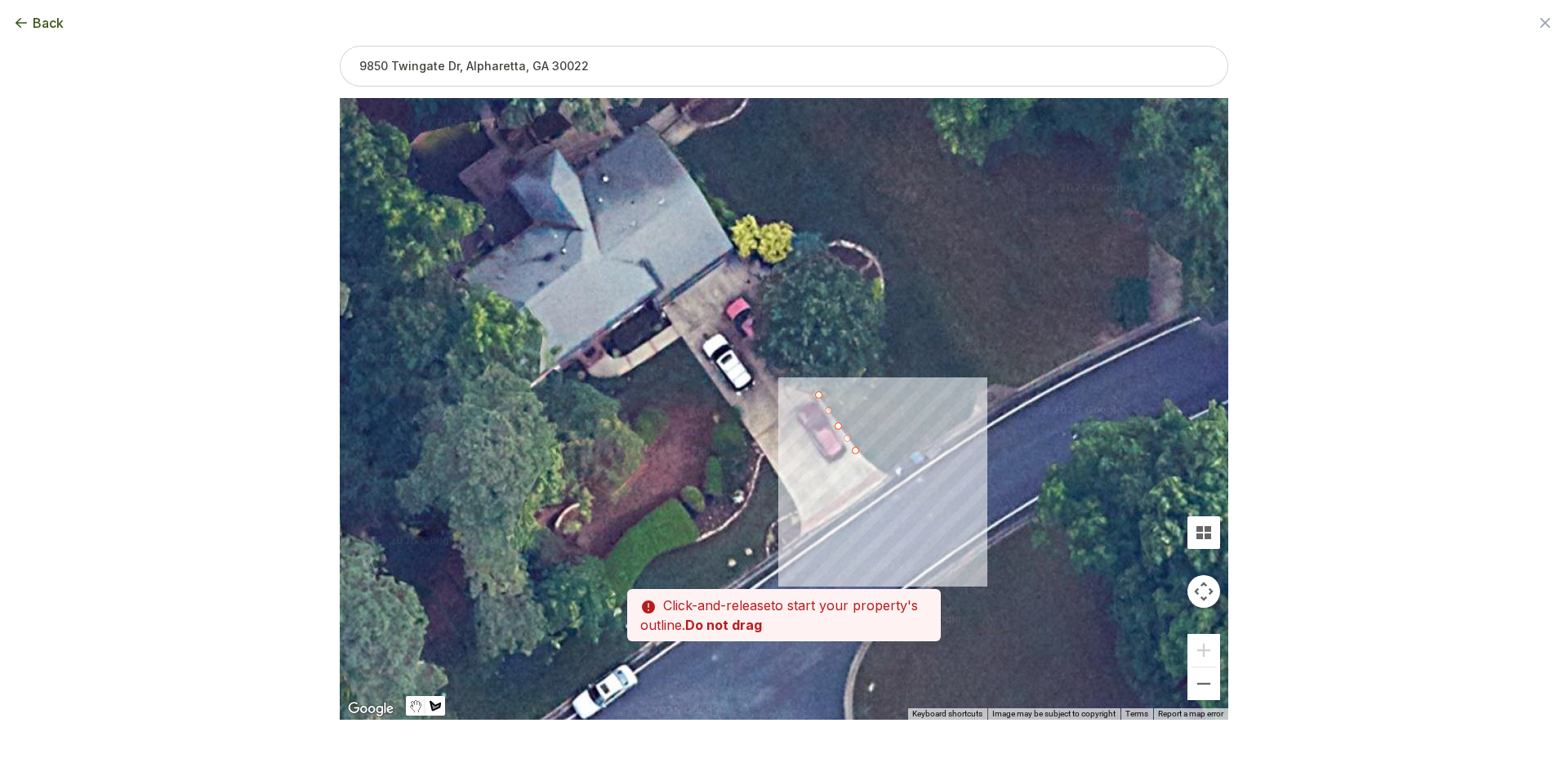
click at [873, 464] on div at bounding box center [783, 409] width 888 height 622
click at [893, 476] on div at bounding box center [783, 409] width 888 height 622
click at [972, 416] on div at bounding box center [783, 409] width 888 height 622
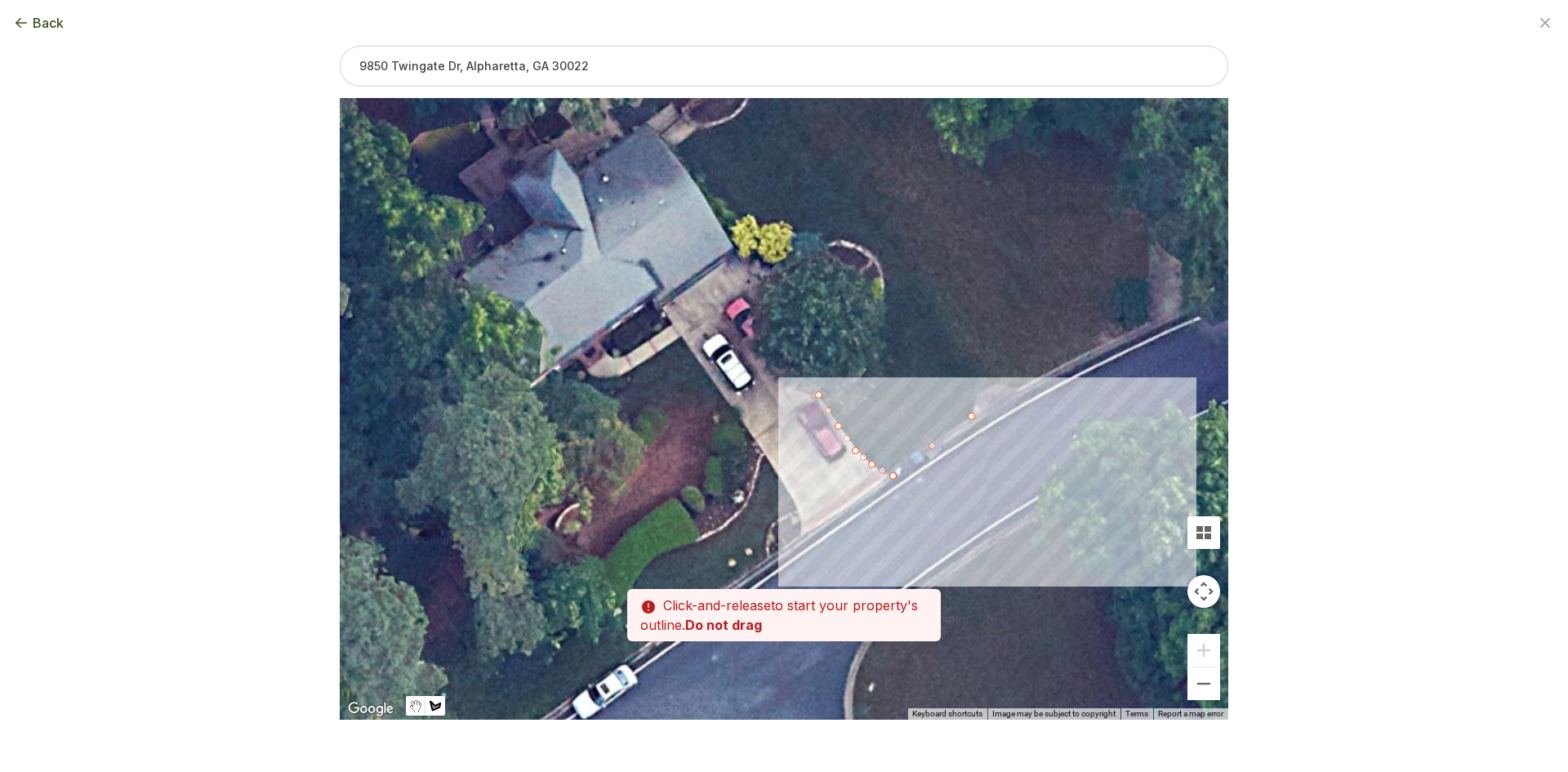
drag, startPoint x: 975, startPoint y: 396, endPoint x: 984, endPoint y: 392, distance: 9.8
click at [976, 396] on div at bounding box center [783, 409] width 888 height 622
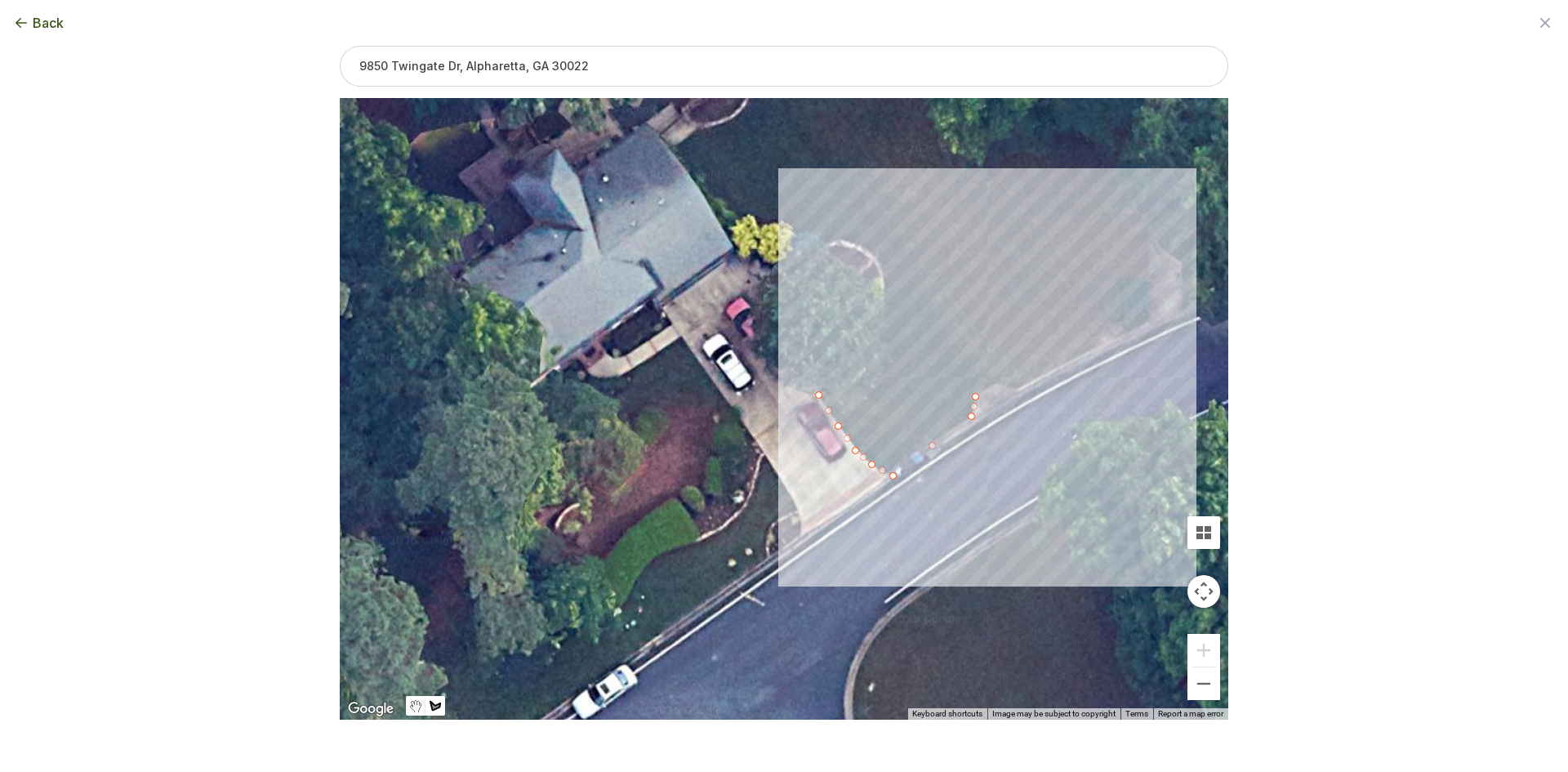
click at [995, 383] on div at bounding box center [783, 409] width 888 height 622
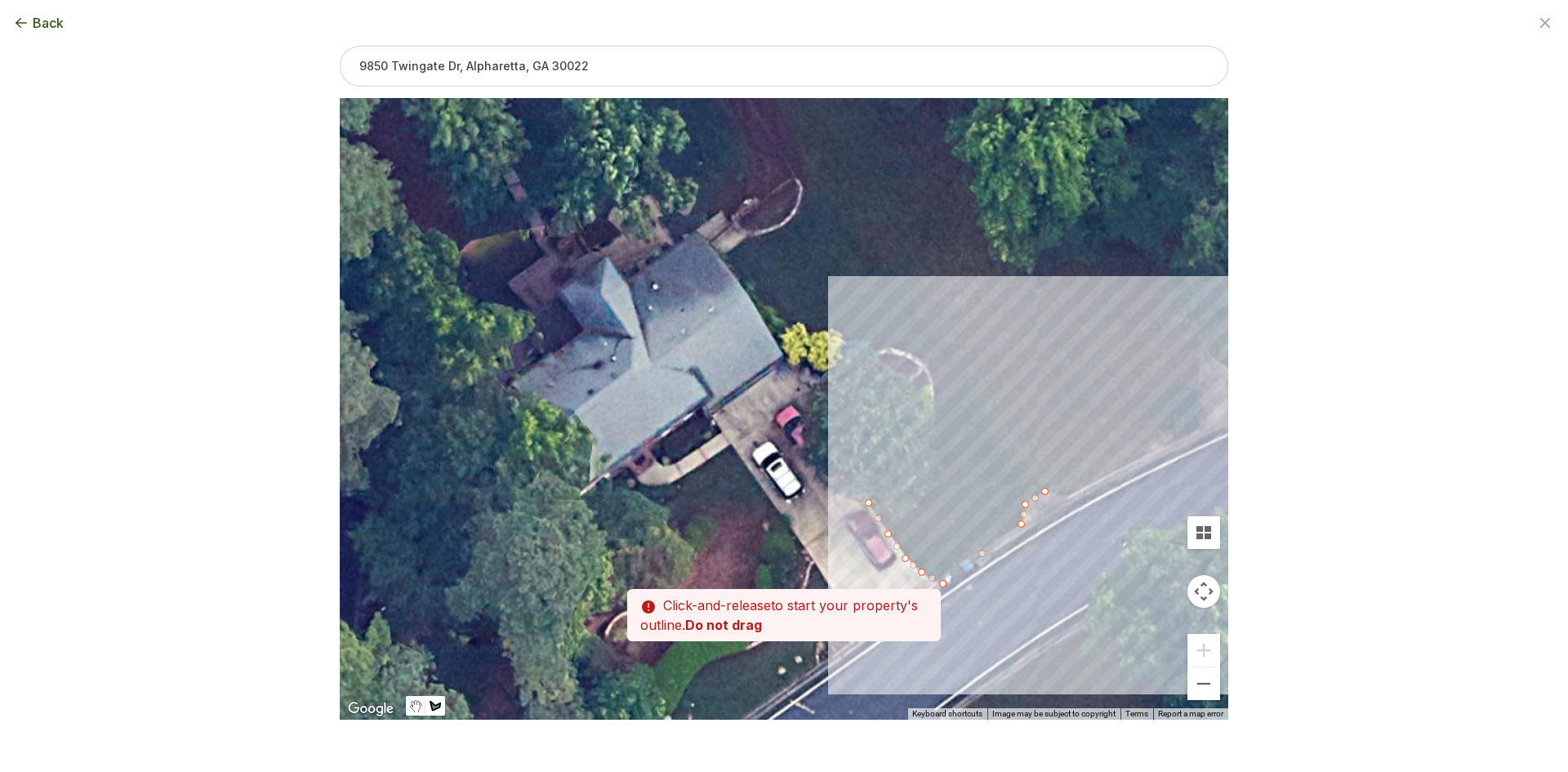
drag, startPoint x: 903, startPoint y: 252, endPoint x: 957, endPoint y: 371, distance: 130.7
click at [958, 371] on div at bounding box center [783, 409] width 888 height 622
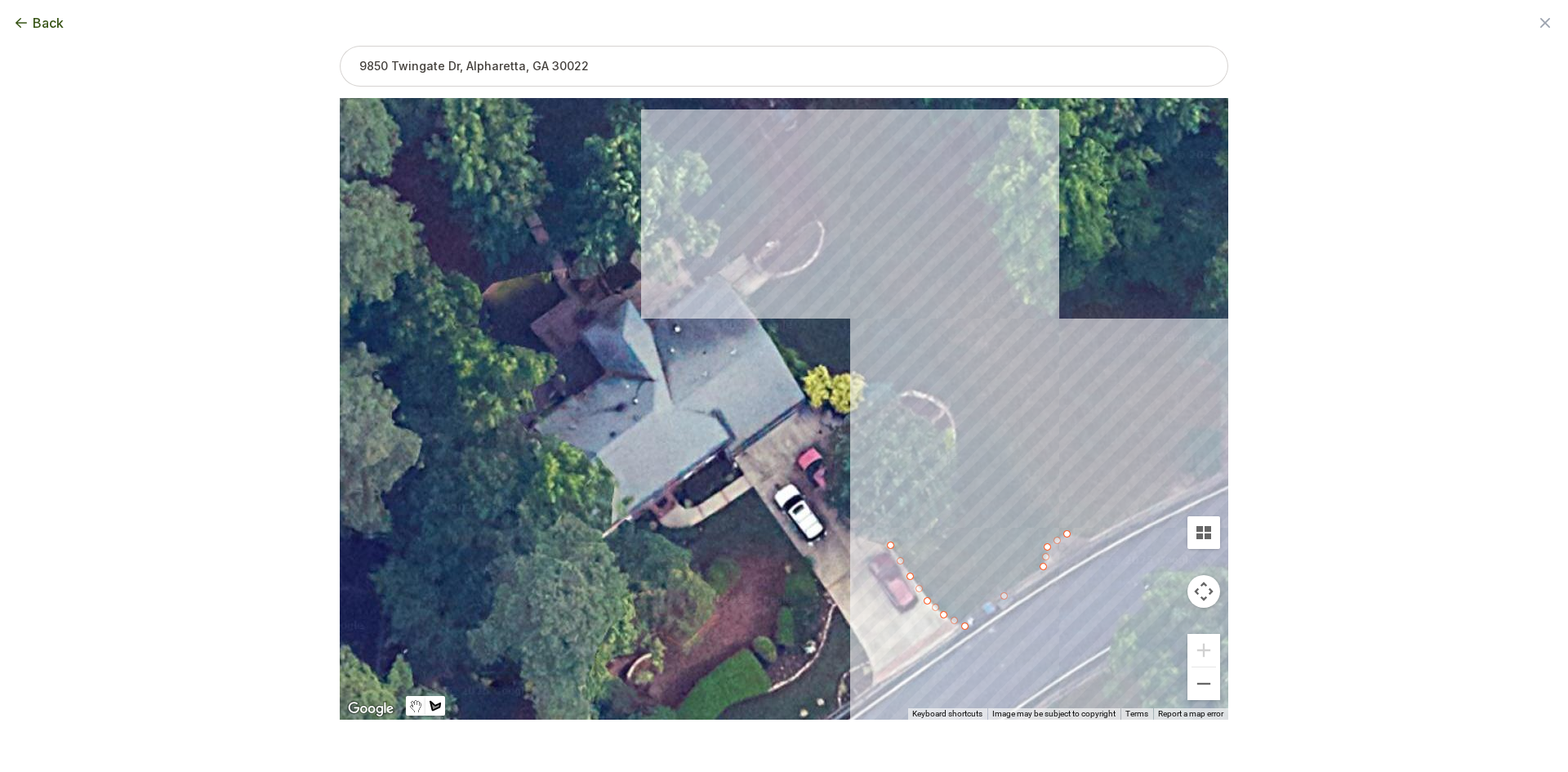
click at [829, 230] on div at bounding box center [783, 408] width 888 height 622
click at [825, 244] on div at bounding box center [783, 408] width 888 height 622
click at [818, 265] on div at bounding box center [783, 408] width 888 height 622
click at [788, 277] on div at bounding box center [783, 408] width 888 height 622
click at [767, 278] on div at bounding box center [783, 408] width 888 height 622
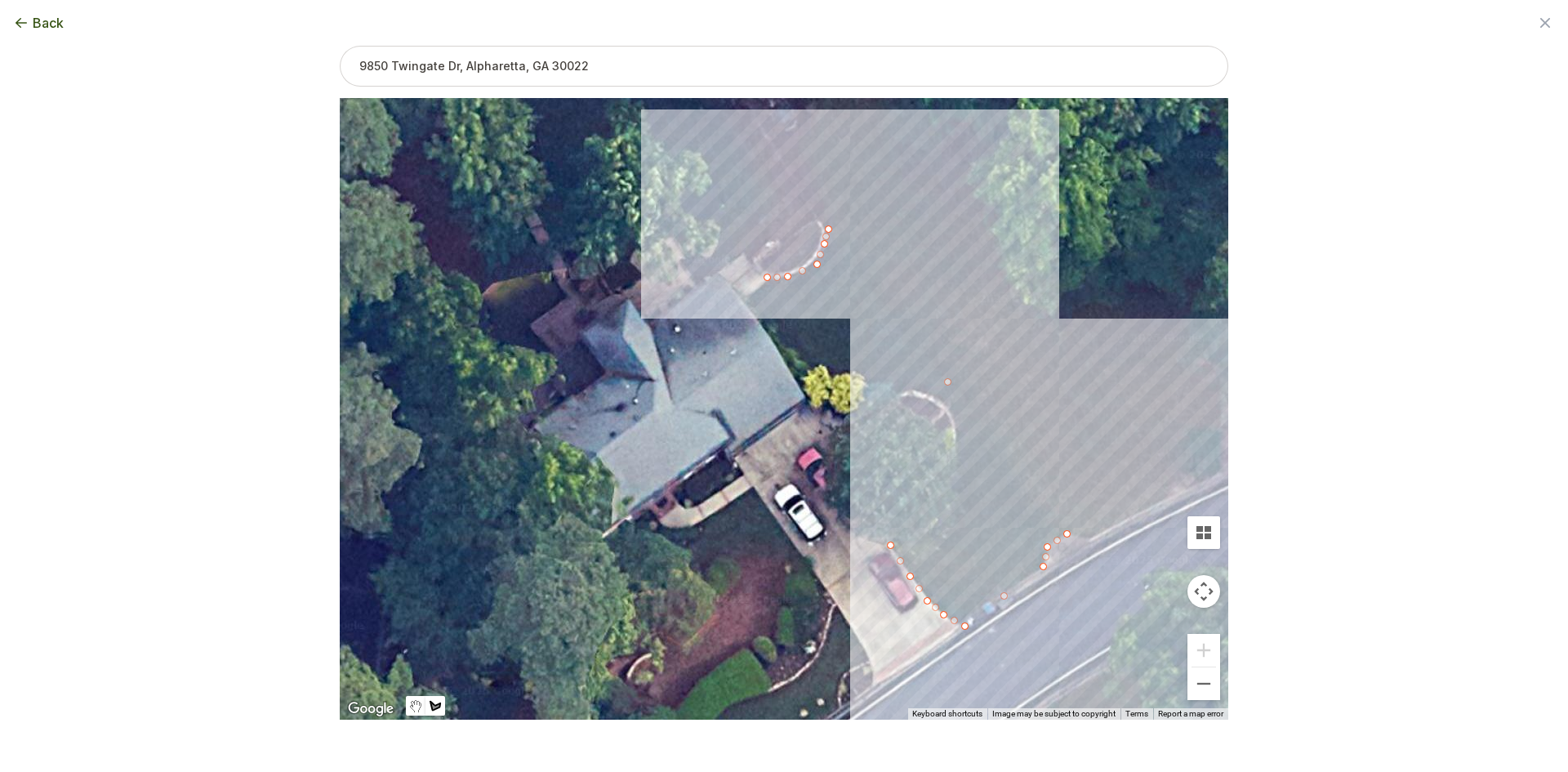
click at [745, 294] on div at bounding box center [783, 408] width 888 height 622
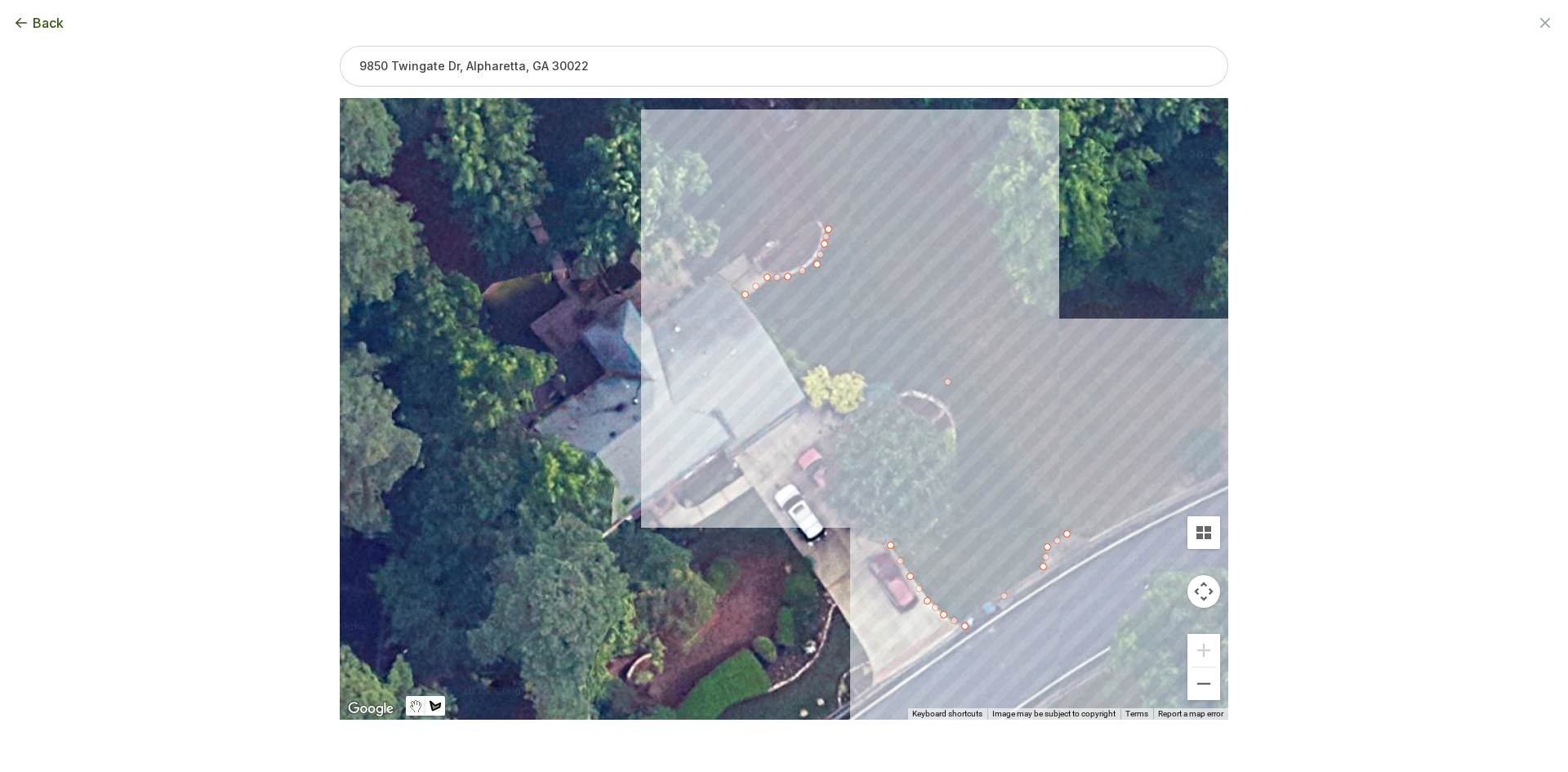
click at [802, 380] on div at bounding box center [783, 408] width 888 height 622
click at [842, 381] on div at bounding box center [783, 408] width 888 height 622
click at [888, 385] on div at bounding box center [783, 408] width 888 height 622
click at [908, 389] on div at bounding box center [783, 408] width 888 height 622
click at [936, 395] on div at bounding box center [783, 408] width 888 height 622
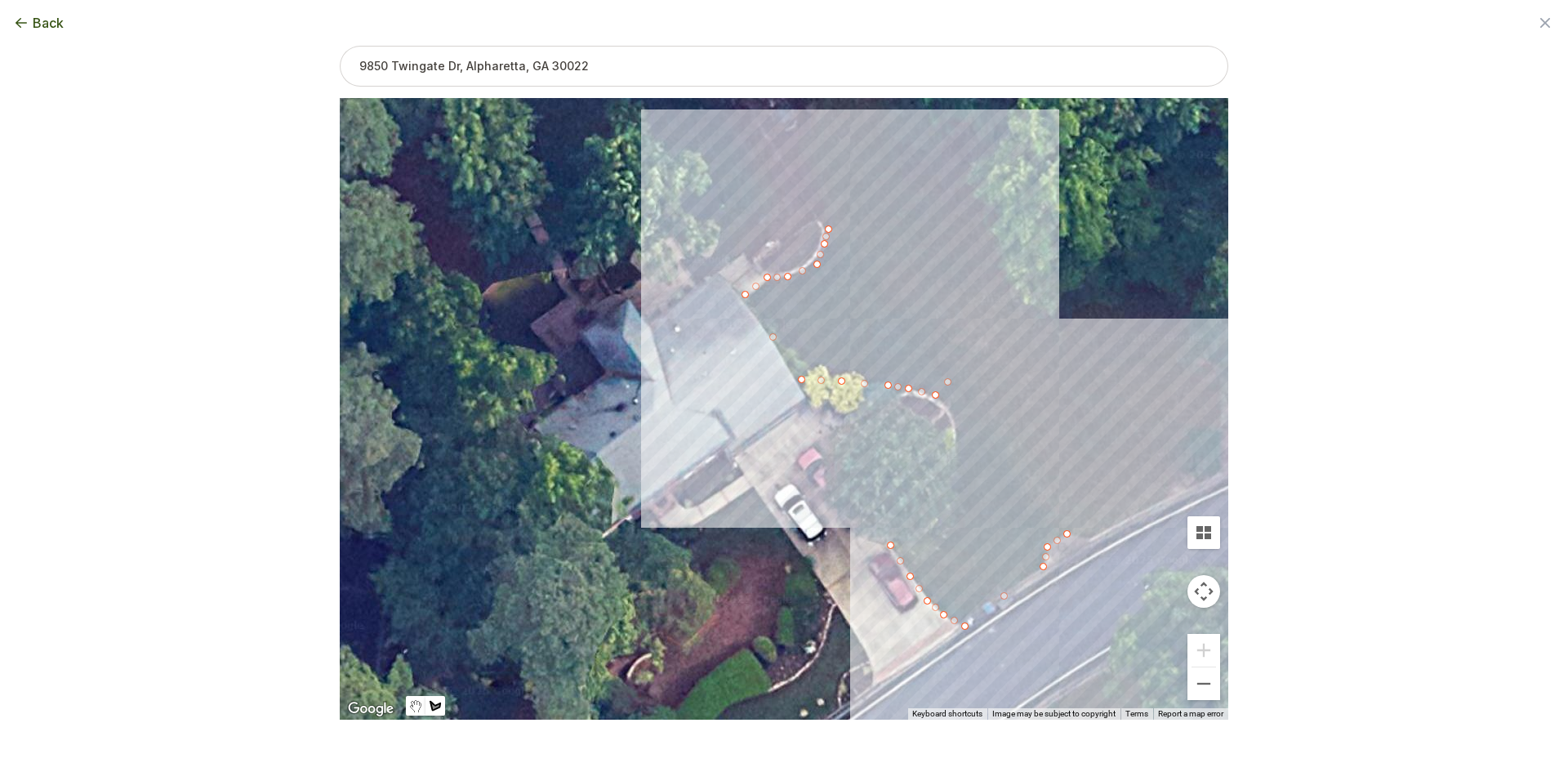
click at [953, 412] on div at bounding box center [783, 408] width 888 height 622
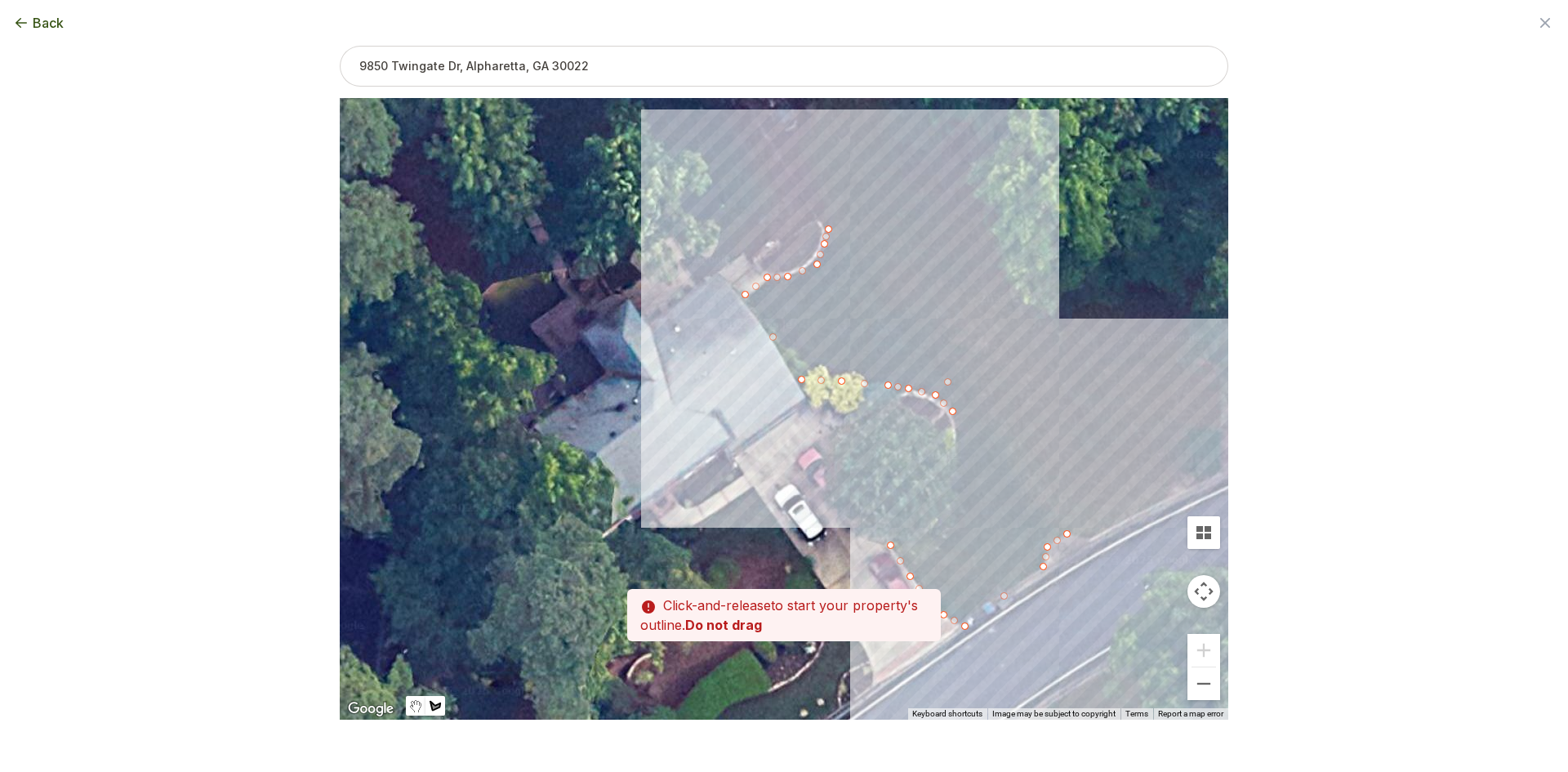
click at [959, 446] on div at bounding box center [783, 408] width 888 height 622
click at [954, 484] on div at bounding box center [783, 408] width 888 height 622
click at [936, 513] on div at bounding box center [783, 408] width 888 height 622
click at [915, 538] on div at bounding box center [783, 408] width 888 height 622
click at [890, 545] on div at bounding box center [783, 408] width 888 height 622
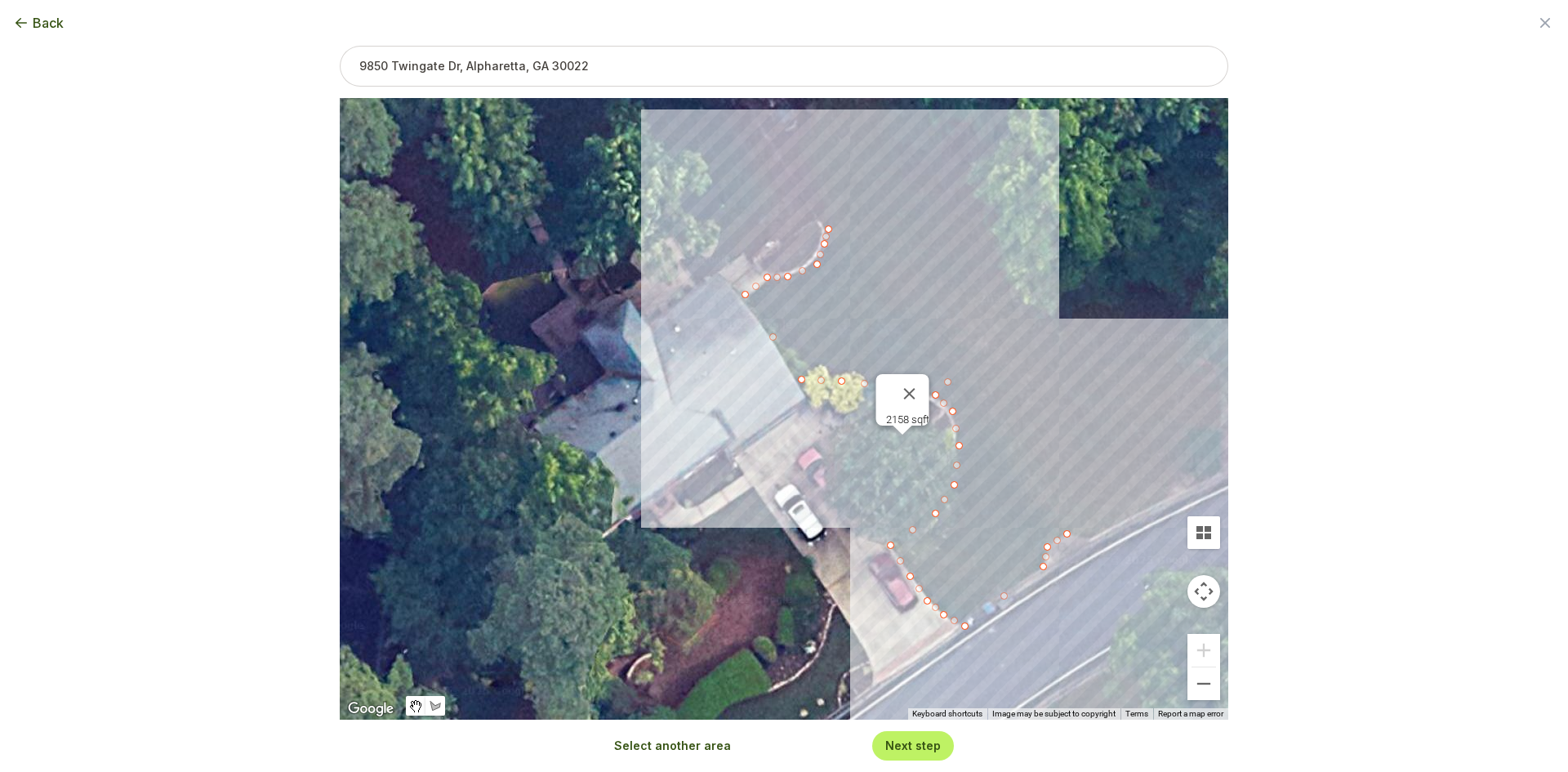
drag, startPoint x: 871, startPoint y: 514, endPoint x: 827, endPoint y: 483, distance: 53.8
click at [852, 395] on div "2158 sqft" at bounding box center [783, 408] width 888 height 622
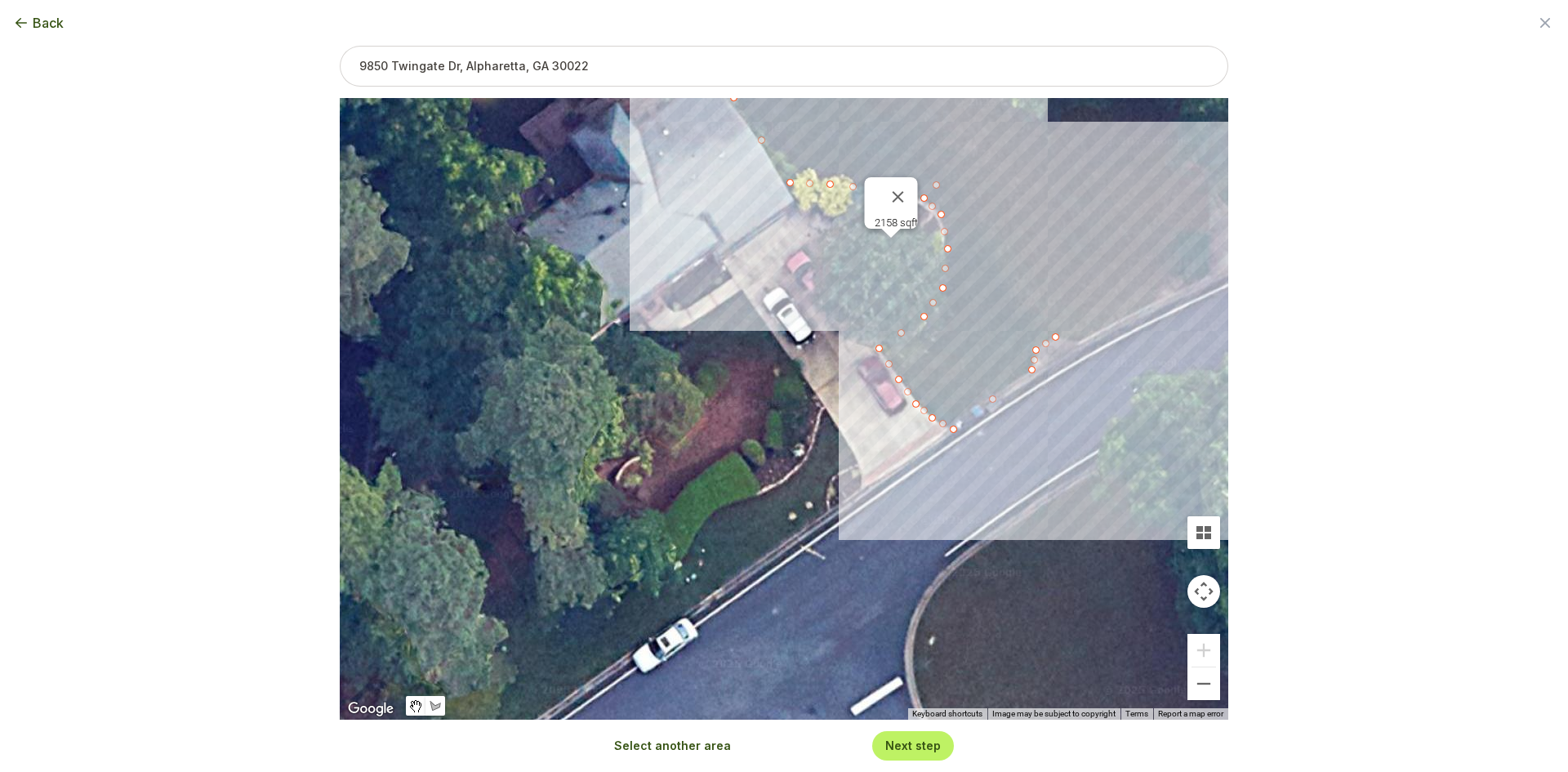
drag, startPoint x: 827, startPoint y: 484, endPoint x: 816, endPoint y: 289, distance: 195.3
click at [816, 289] on div "2158 sqft" at bounding box center [783, 408] width 888 height 622
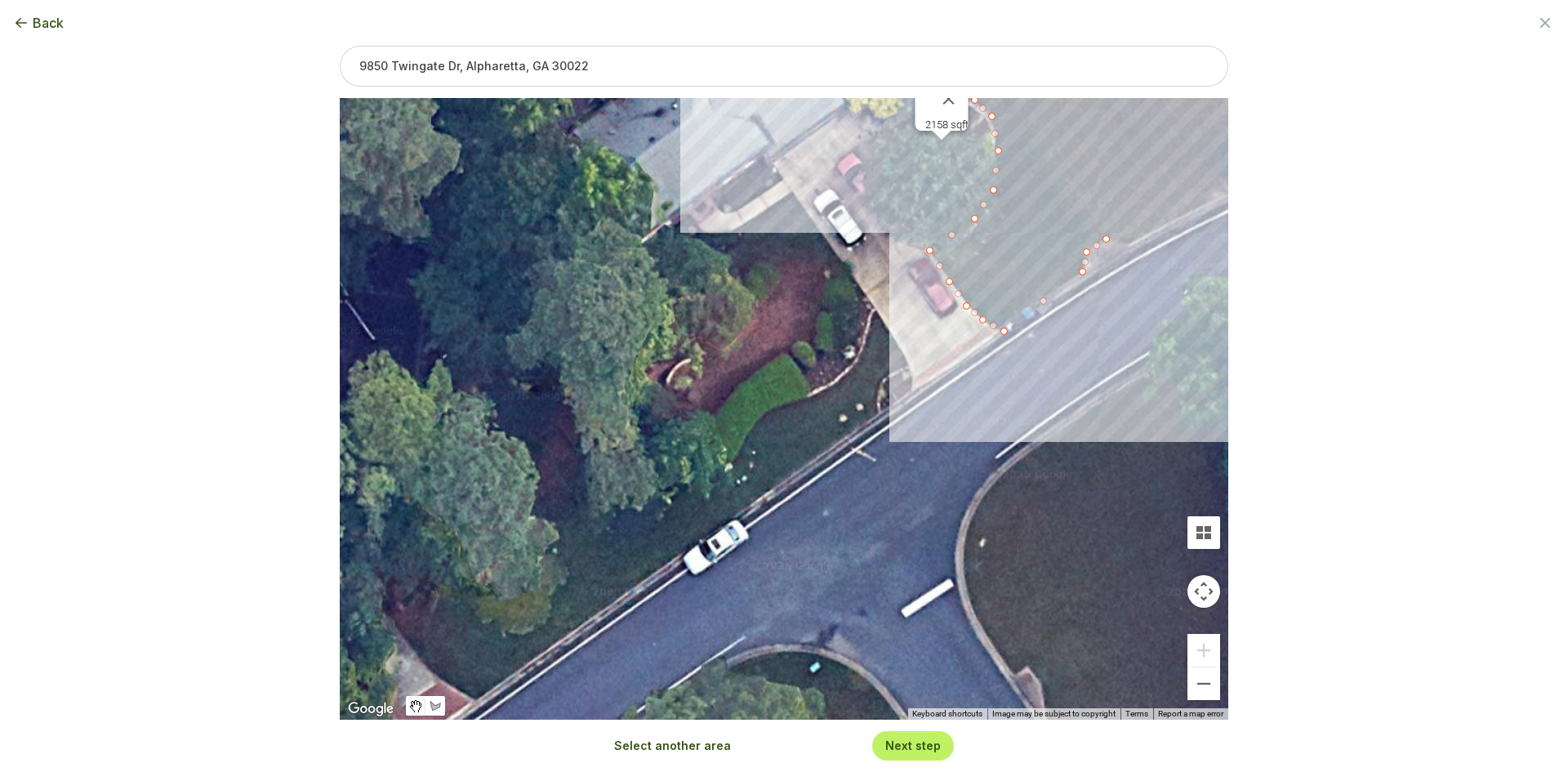
drag, startPoint x: 818, startPoint y: 505, endPoint x: 872, endPoint y: 406, distance: 112.8
click at [872, 406] on div "2158 sqft" at bounding box center [783, 408] width 888 height 622
click at [700, 750] on button "Select another area" at bounding box center [672, 745] width 116 height 16
click at [753, 498] on div at bounding box center [783, 409] width 888 height 622
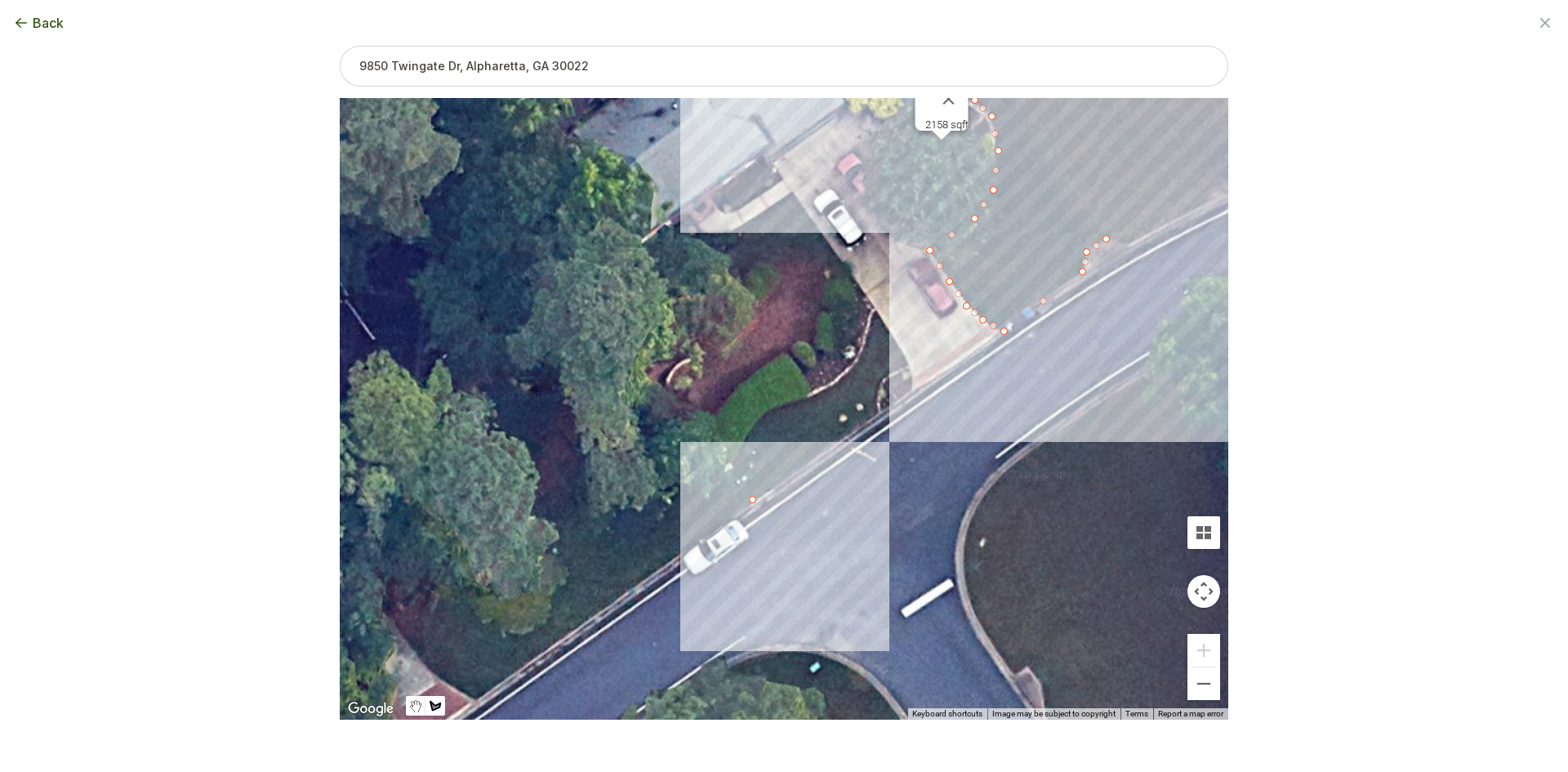
click at [730, 468] on div at bounding box center [783, 409] width 888 height 622
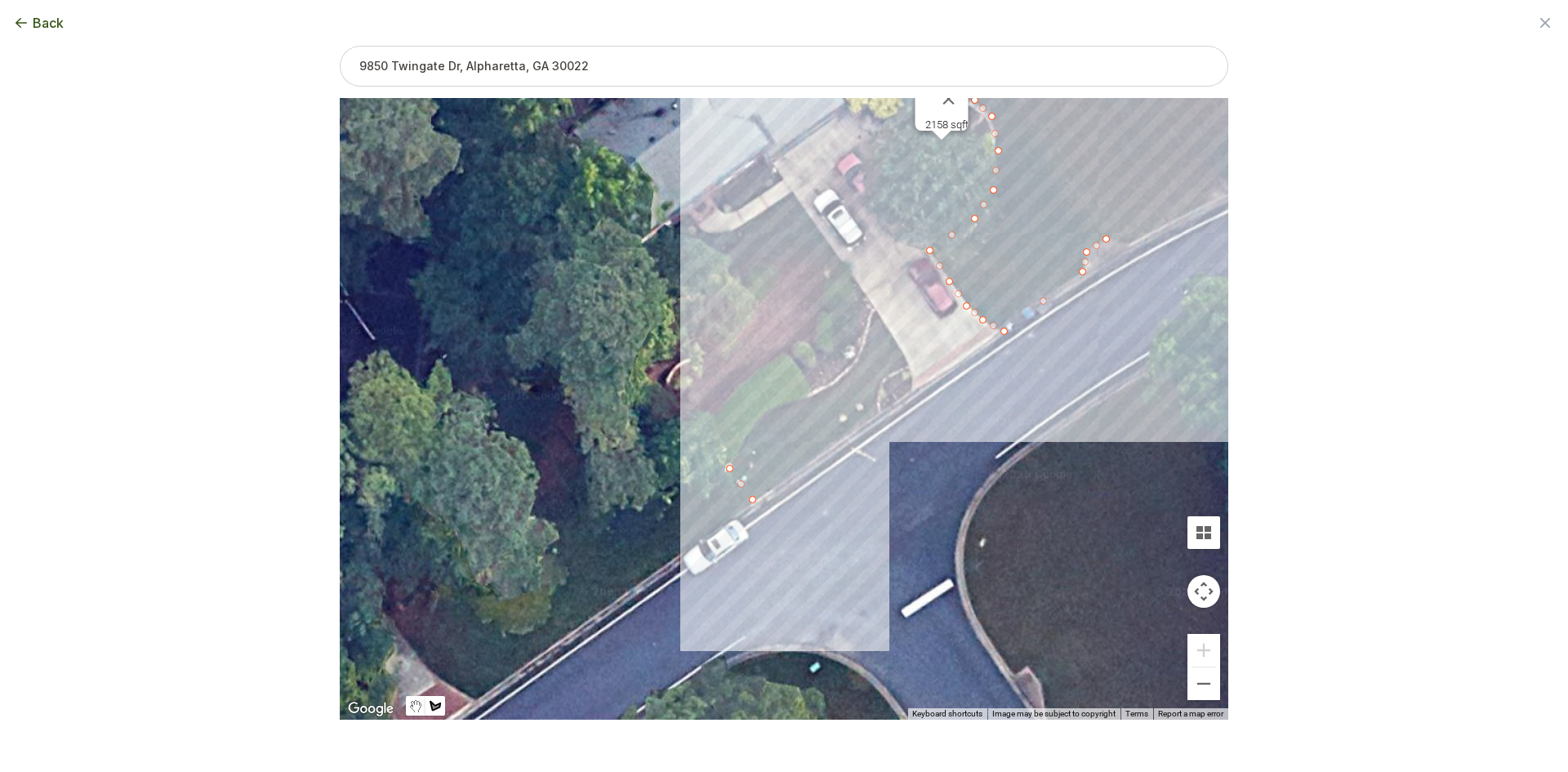
click at [741, 452] on div at bounding box center [783, 409] width 888 height 622
click at [753, 432] on div at bounding box center [783, 409] width 888 height 622
click at [765, 412] on div at bounding box center [783, 409] width 888 height 622
click at [785, 404] on div at bounding box center [783, 409] width 888 height 622
click at [811, 395] on div at bounding box center [783, 409] width 888 height 622
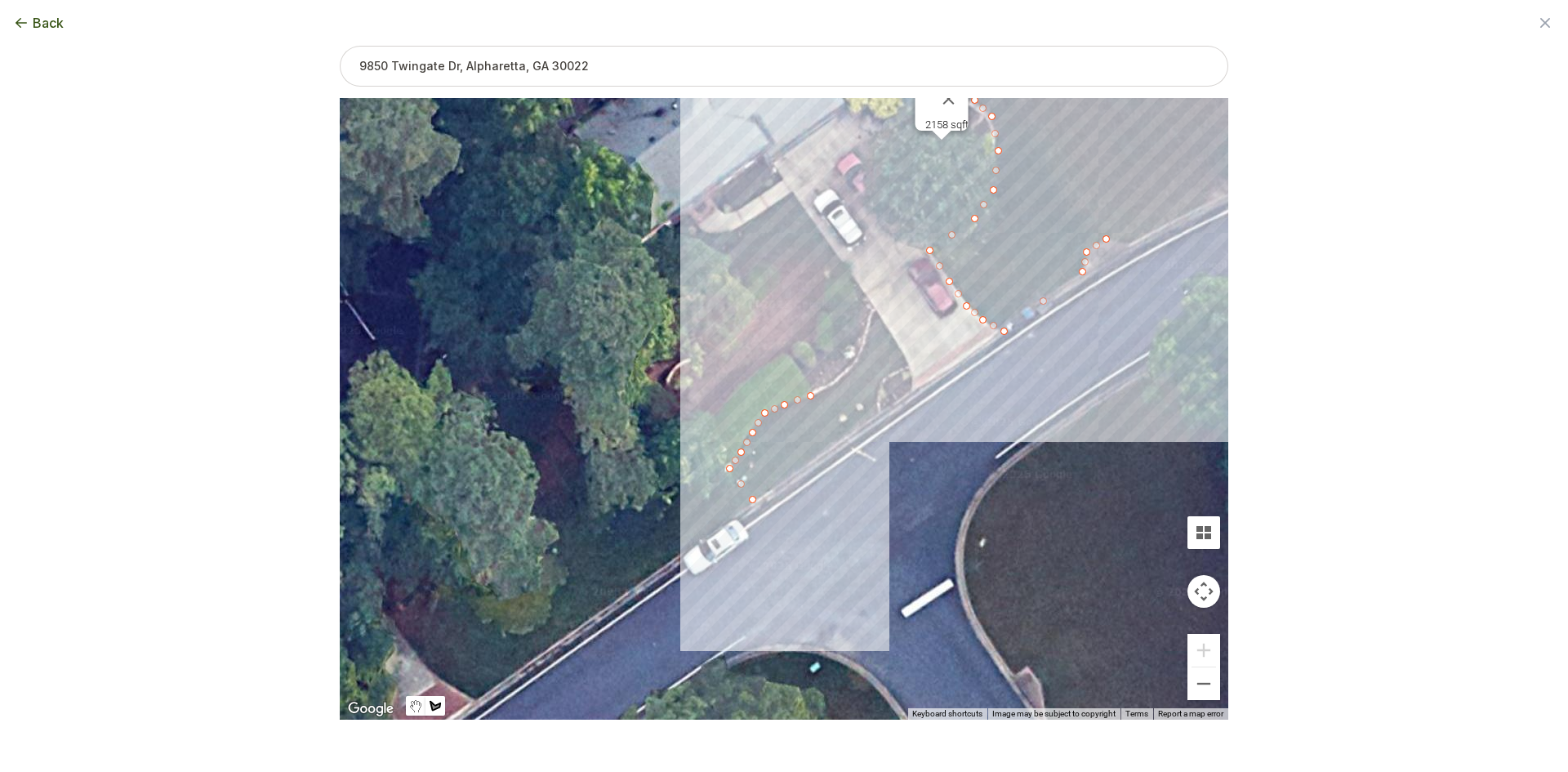
click at [834, 382] on div at bounding box center [783, 409] width 888 height 622
click at [856, 367] on div at bounding box center [783, 409] width 888 height 622
click at [867, 343] on div at bounding box center [783, 409] width 888 height 622
click at [871, 322] on div at bounding box center [783, 409] width 888 height 622
click at [877, 307] on div at bounding box center [783, 409] width 888 height 622
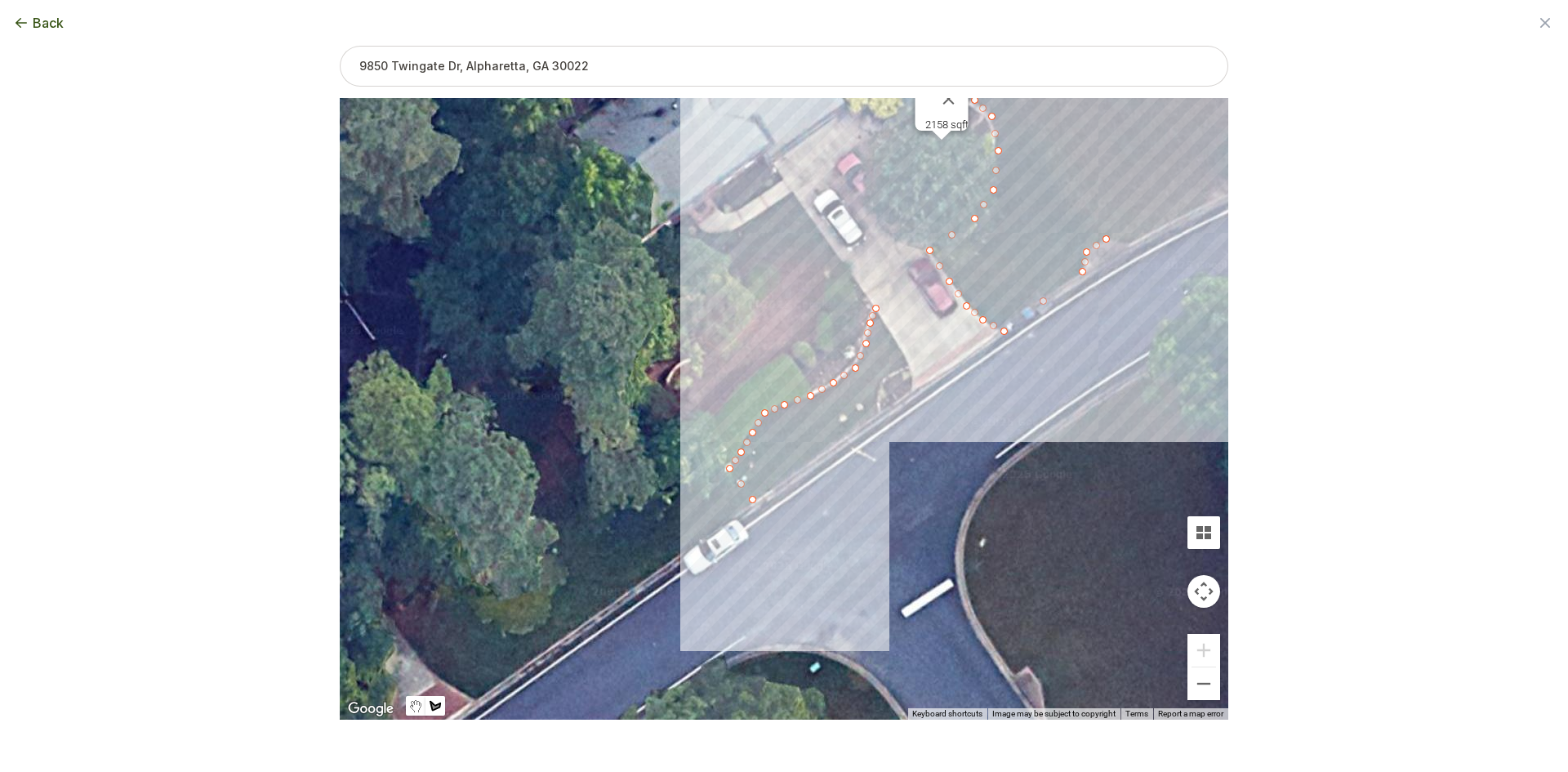
click at [909, 363] on div at bounding box center [783, 409] width 888 height 622
click at [892, 371] on div at bounding box center [783, 409] width 888 height 622
click at [879, 384] on div at bounding box center [783, 409] width 888 height 622
click at [879, 411] on div at bounding box center [783, 409] width 888 height 622
click at [752, 499] on div at bounding box center [783, 409] width 888 height 622
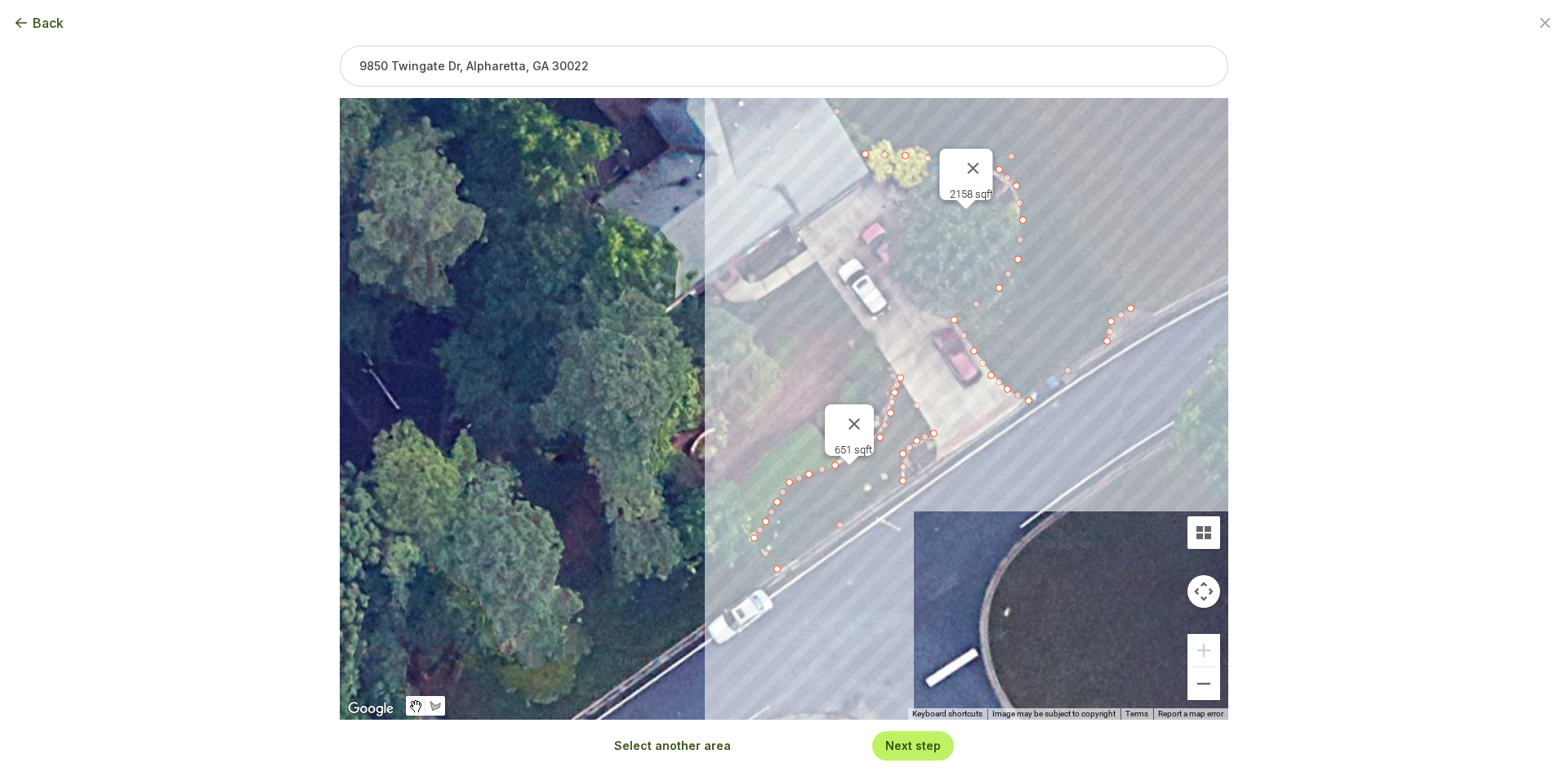
drag, startPoint x: 828, startPoint y: 539, endPoint x: 854, endPoint y: 613, distance: 78.4
click at [854, 613] on div "2158 sqft 651 sqft" at bounding box center [783, 408] width 888 height 622
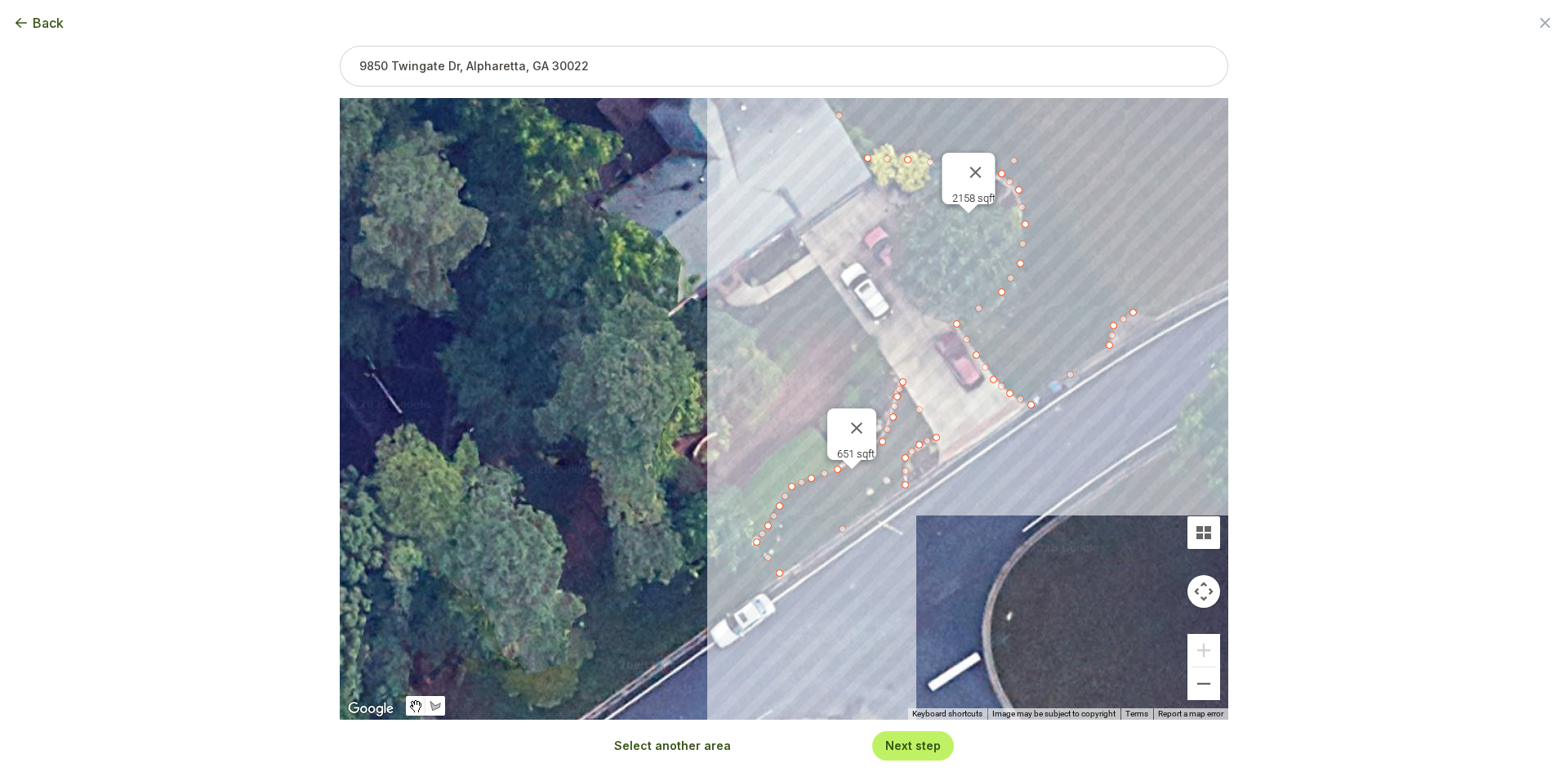
click at [686, 747] on button "Select another area" at bounding box center [672, 745] width 116 height 16
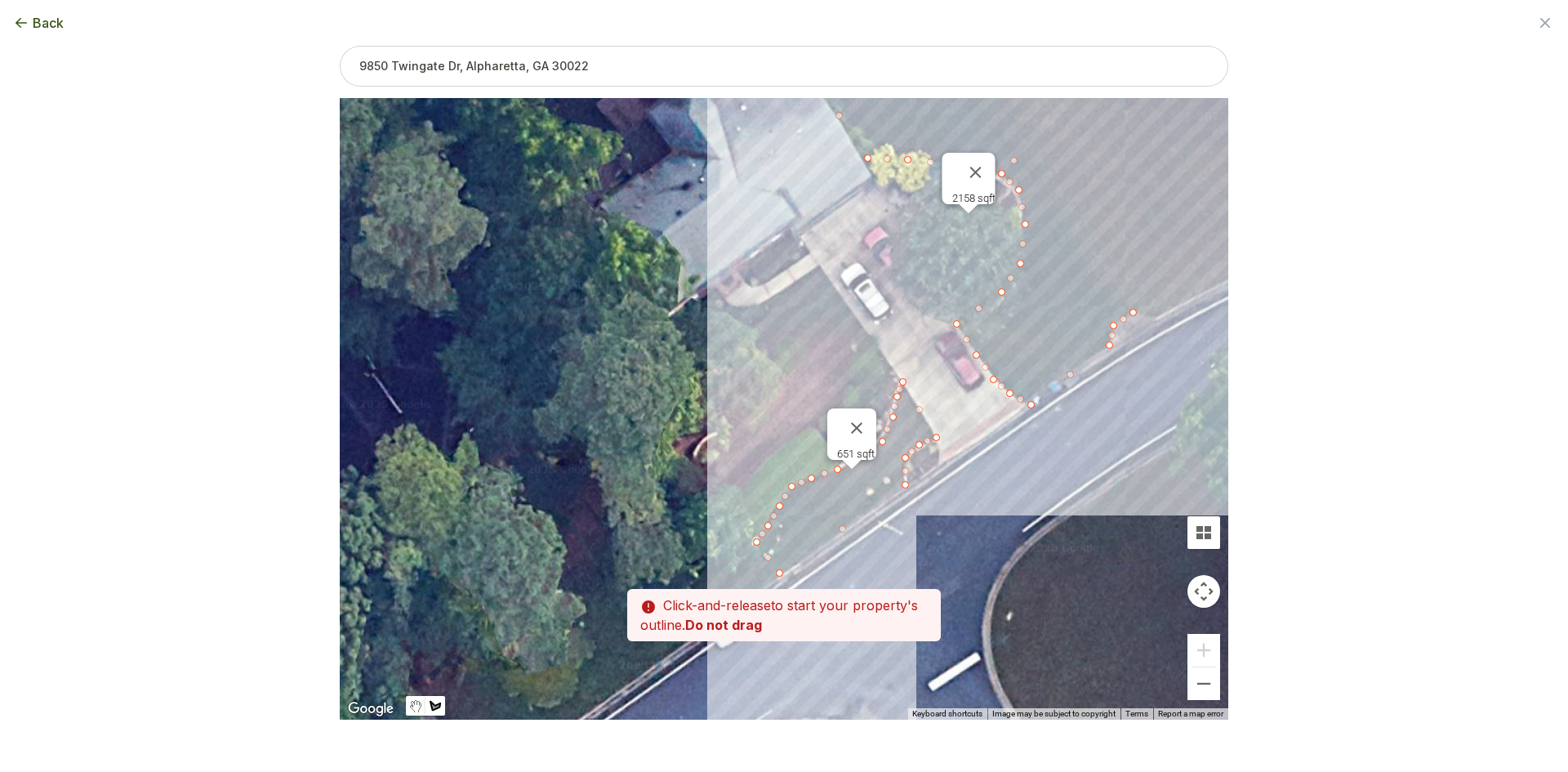
click at [856, 315] on div at bounding box center [783, 409] width 888 height 622
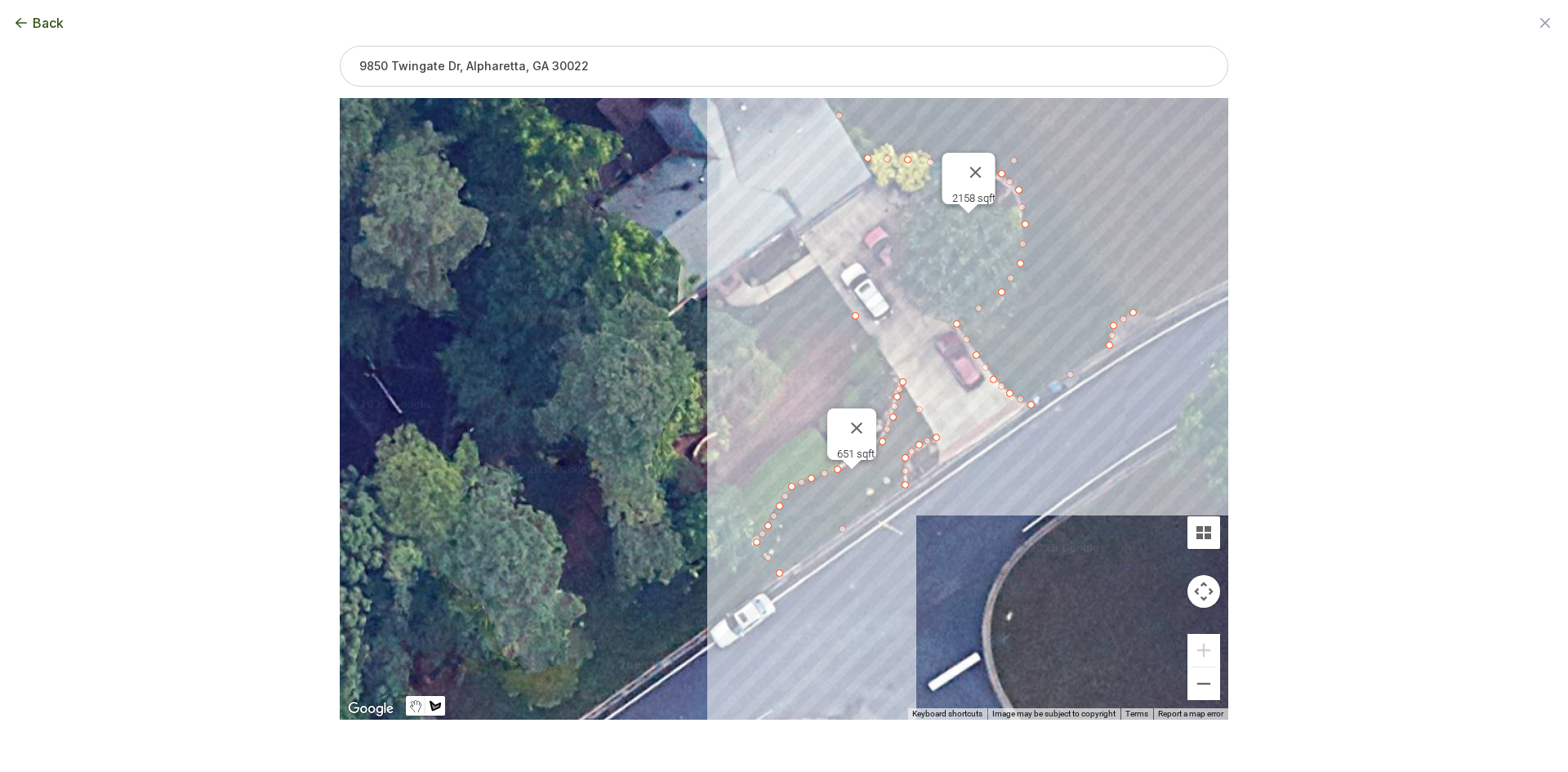
click at [821, 263] on div at bounding box center [783, 409] width 888 height 622
click at [797, 280] on div at bounding box center [783, 409] width 888 height 622
click at [764, 299] on div at bounding box center [783, 409] width 888 height 622
click at [754, 304] on div at bounding box center [783, 409] width 888 height 622
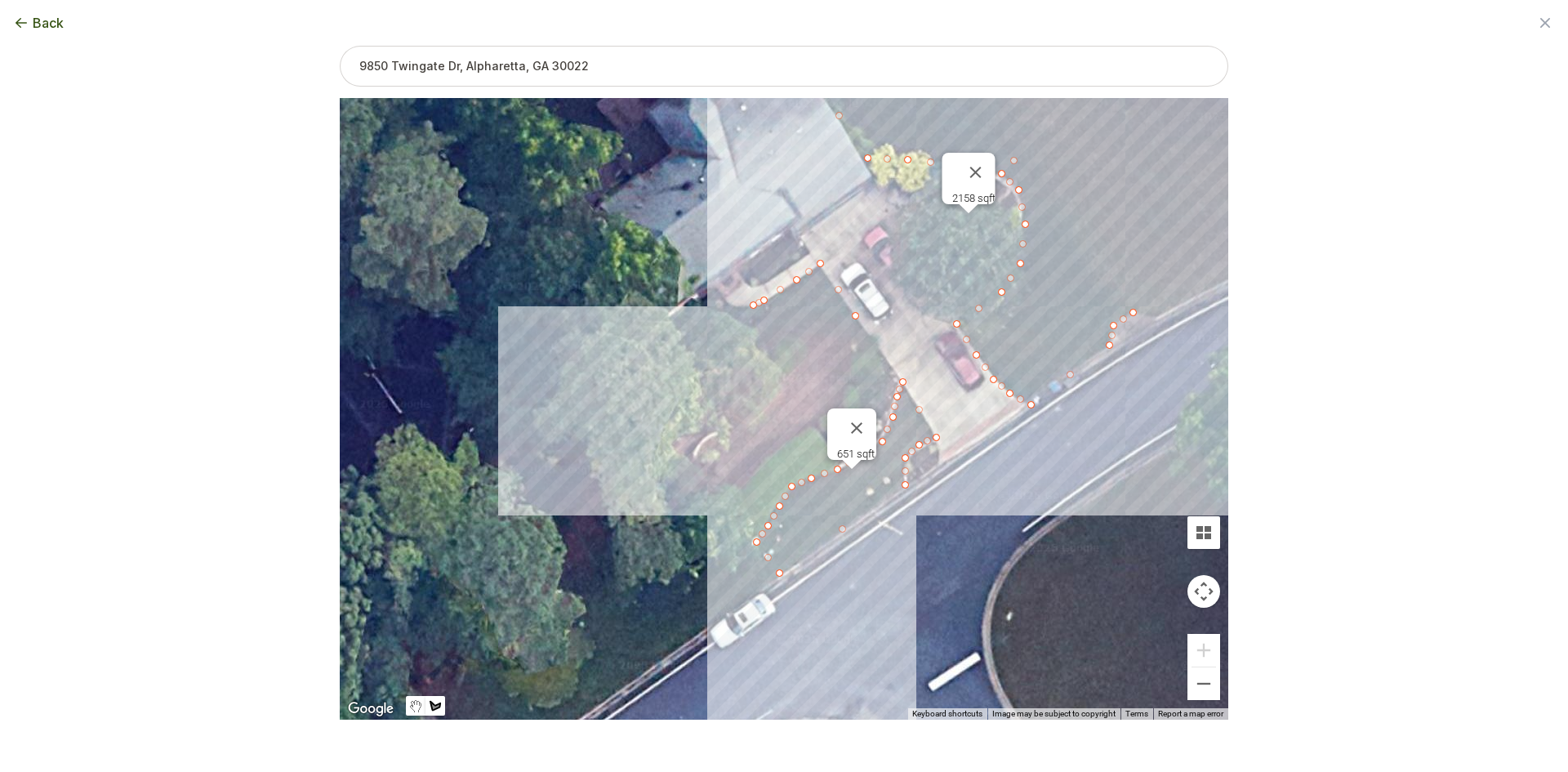
click at [687, 345] on div at bounding box center [783, 409] width 888 height 622
click at [706, 376] on div at bounding box center [783, 409] width 888 height 622
click at [858, 317] on div at bounding box center [783, 409] width 888 height 622
type input "3287"
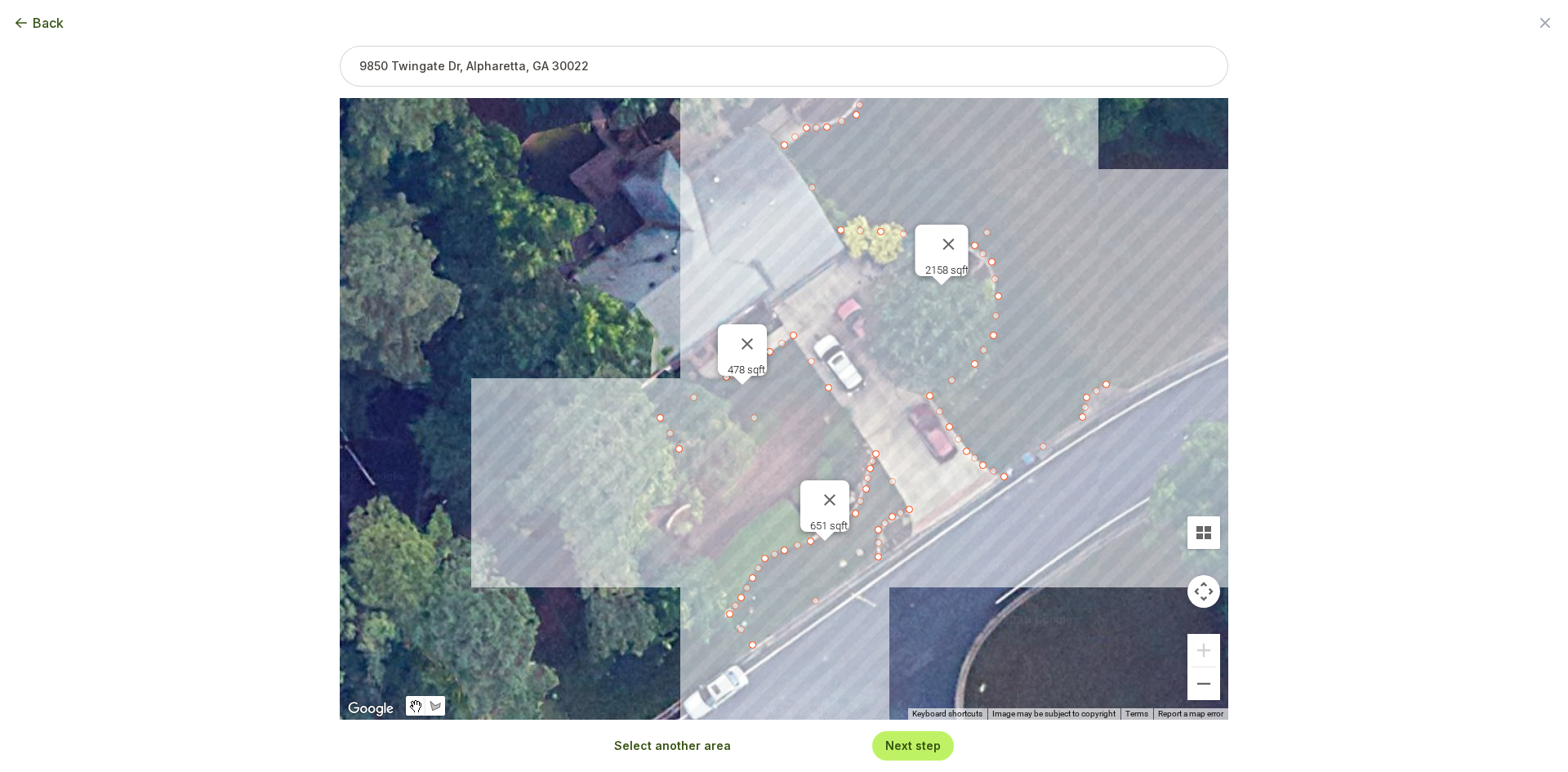
drag, startPoint x: 679, startPoint y: 410, endPoint x: 655, endPoint y: 481, distance: 74.9
click at [655, 481] on div "2158 sqft 651 sqft 478 sqft" at bounding box center [783, 408] width 888 height 622
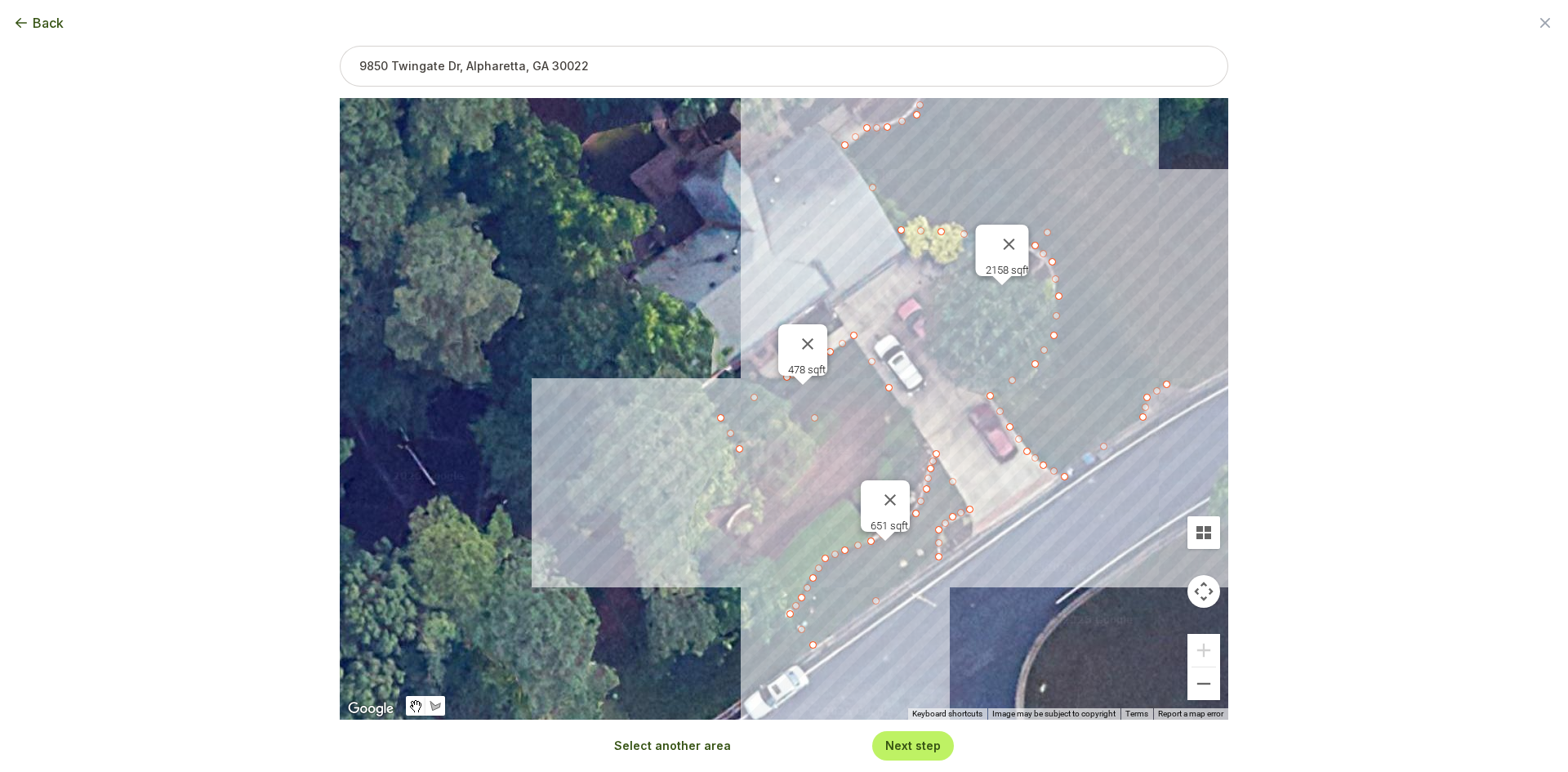
drag, startPoint x: 583, startPoint y: 233, endPoint x: 677, endPoint y: 183, distance: 106.5
click at [632, 222] on div "2158 sqft 651 sqft 478 sqft" at bounding box center [783, 408] width 888 height 622
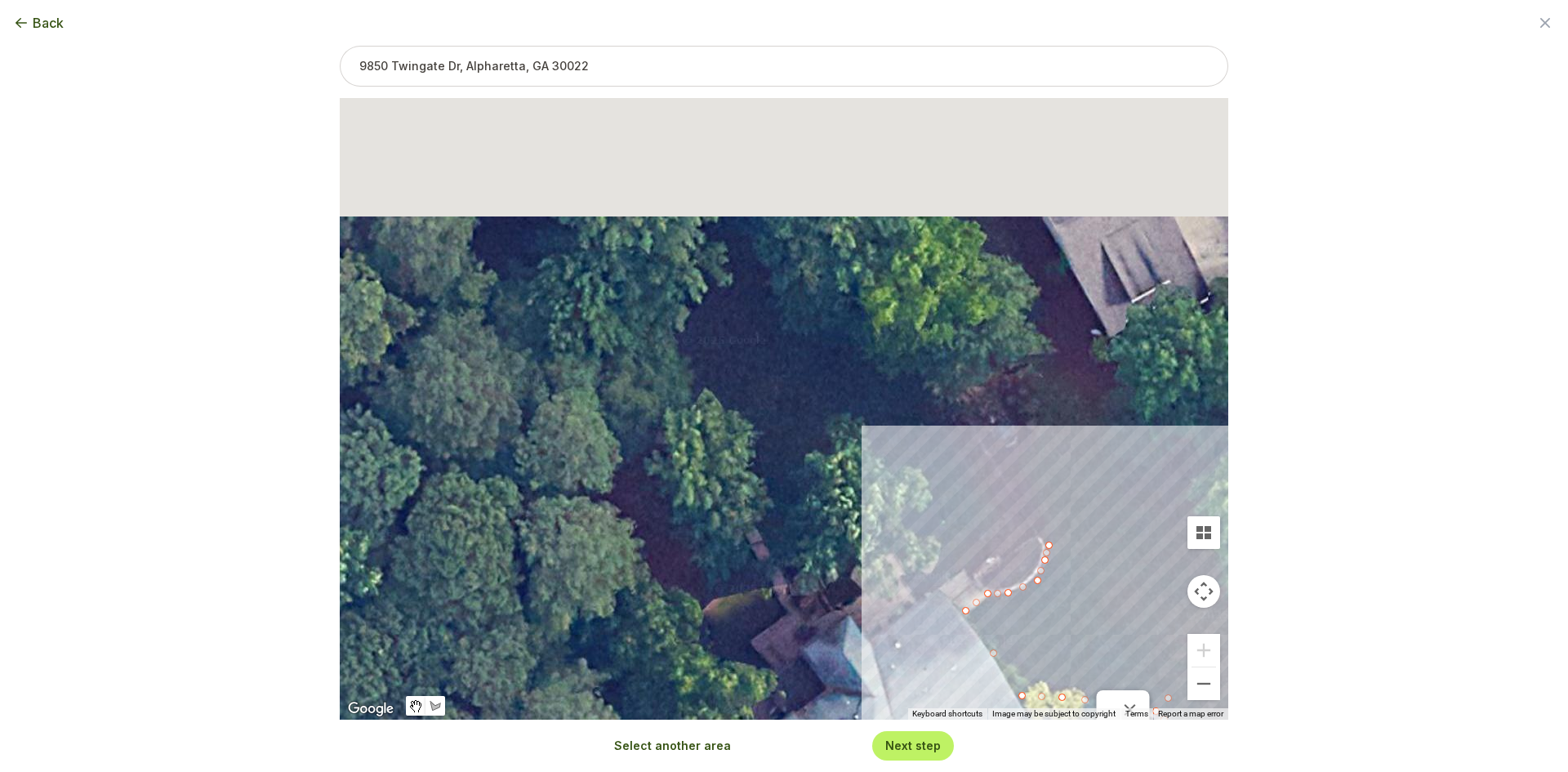
drag, startPoint x: 681, startPoint y: 266, endPoint x: 703, endPoint y: 751, distance: 485.5
click at [703, 668] on div "Zoom the map Use these buttons to zoom in and out Skip tutorial Next ← Move lef…" at bounding box center [783, 356] width 888 height 622
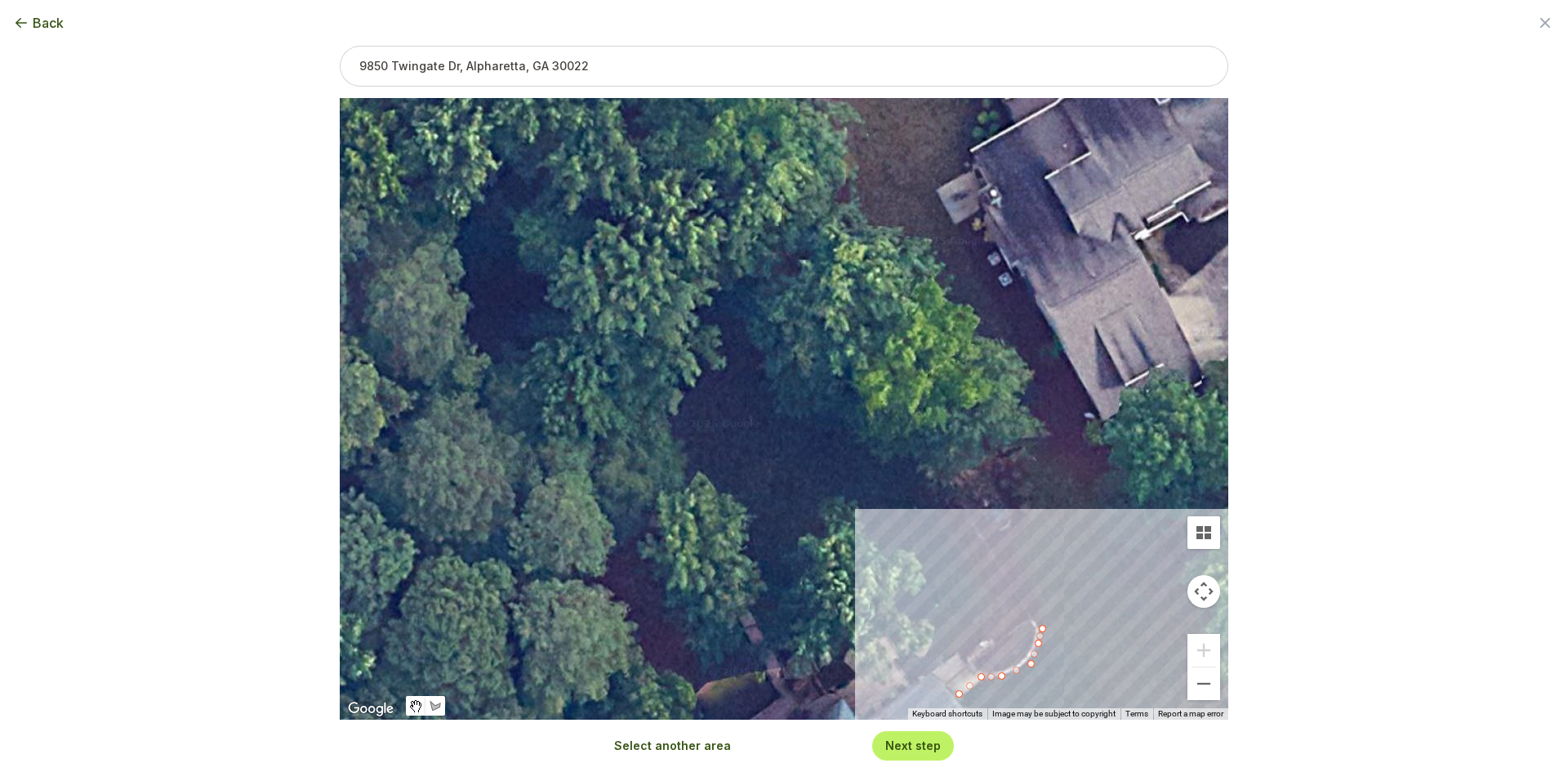
drag, startPoint x: 302, startPoint y: 290, endPoint x: 491, endPoint y: 408, distance: 222.8
click at [477, 467] on div "Back Enter your square footage 3287 Next I'm Not Sure Don't know your square fo…" at bounding box center [784, 386] width 1568 height 772
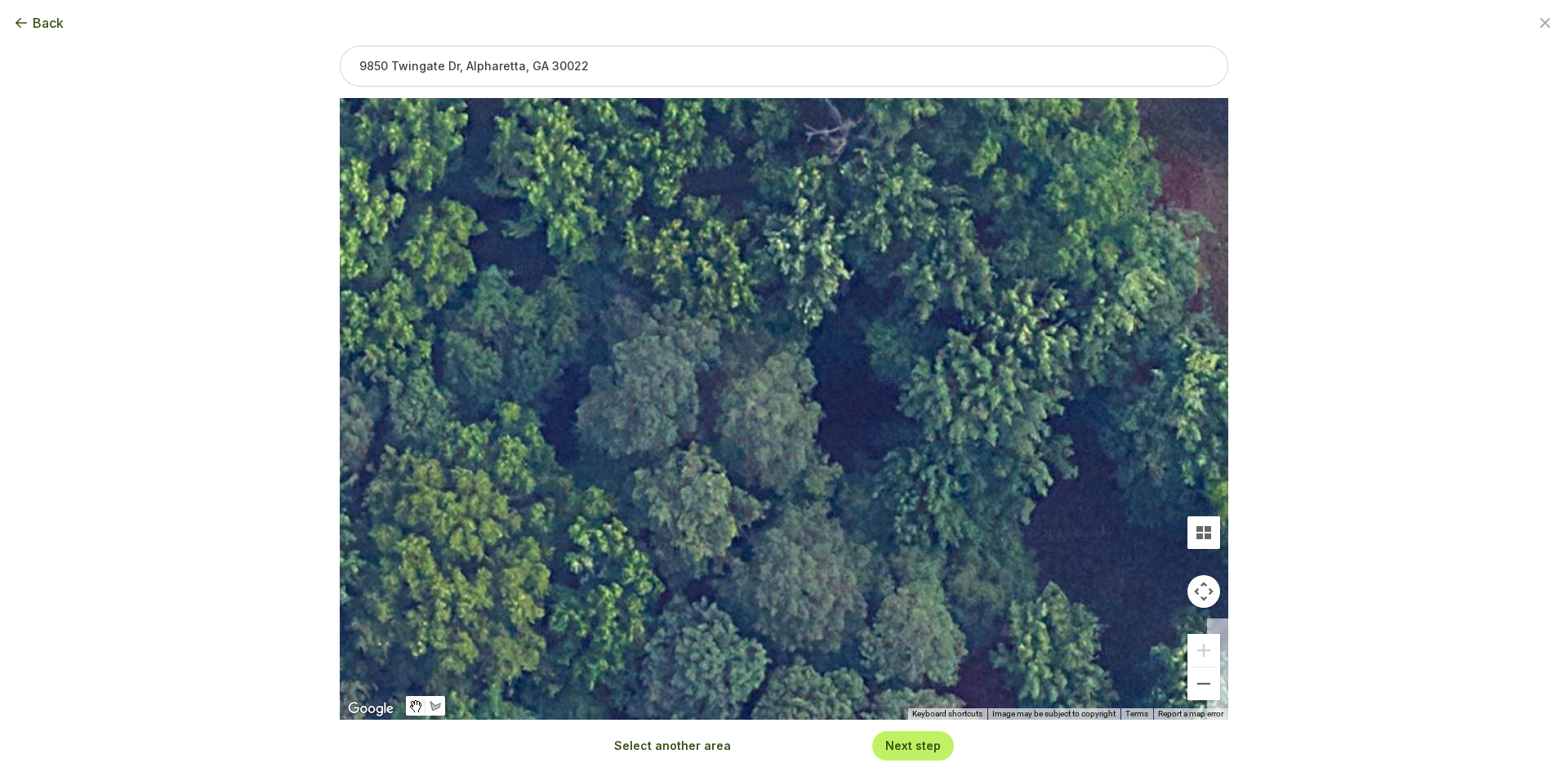
drag, startPoint x: 685, startPoint y: 534, endPoint x: 558, endPoint y: 383, distance: 197.3
click at [713, 448] on div "2158 sqft 651 sqft 478 sqft" at bounding box center [783, 408] width 888 height 622
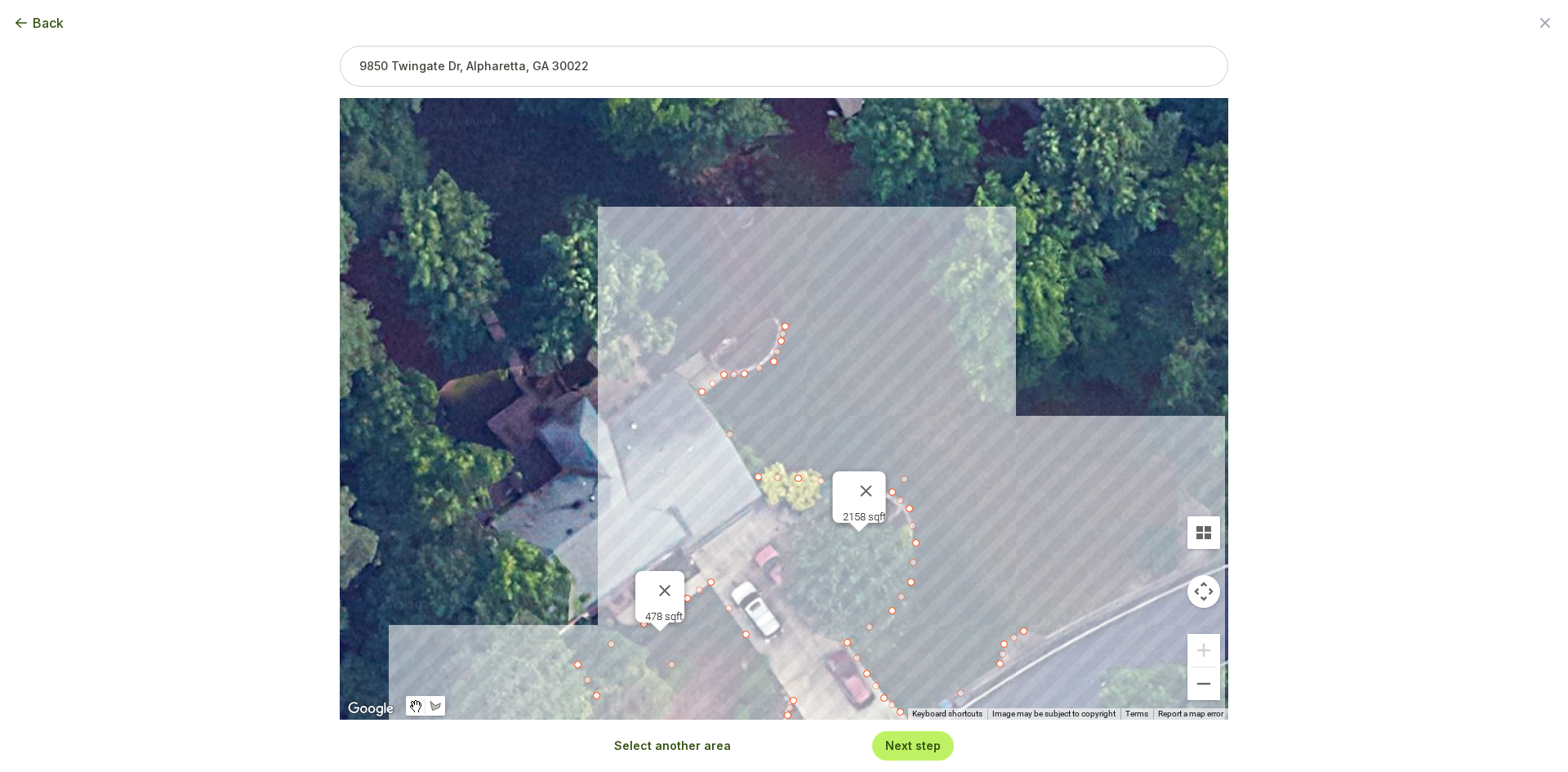
drag, startPoint x: 720, startPoint y: 505, endPoint x: 518, endPoint y: 254, distance: 322.2
click at [496, 276] on div "2158 sqft 651 sqft 478 sqft" at bounding box center [783, 408] width 888 height 622
